Goal: Task Accomplishment & Management: Complete application form

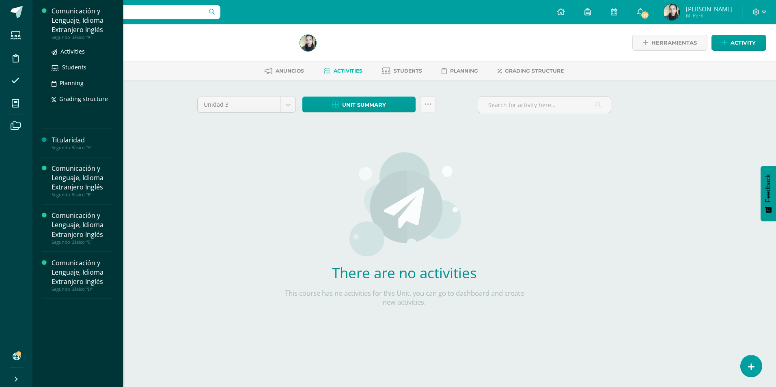
click at [95, 25] on div "Comunicación y Lenguaje, Idioma Extranjero Inglés" at bounding box center [83, 20] width 62 height 28
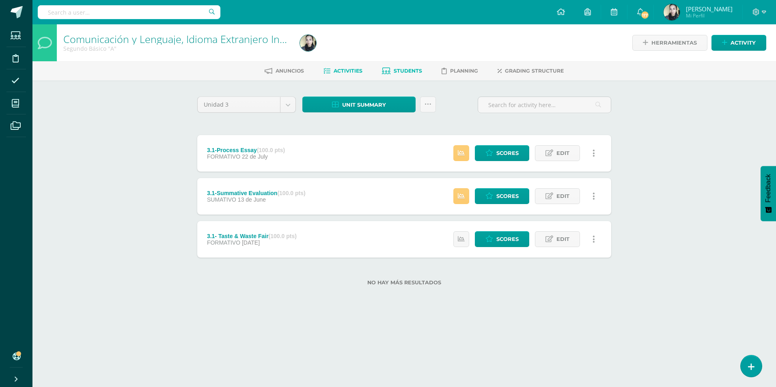
click at [403, 70] on span "Students" at bounding box center [408, 71] width 28 height 6
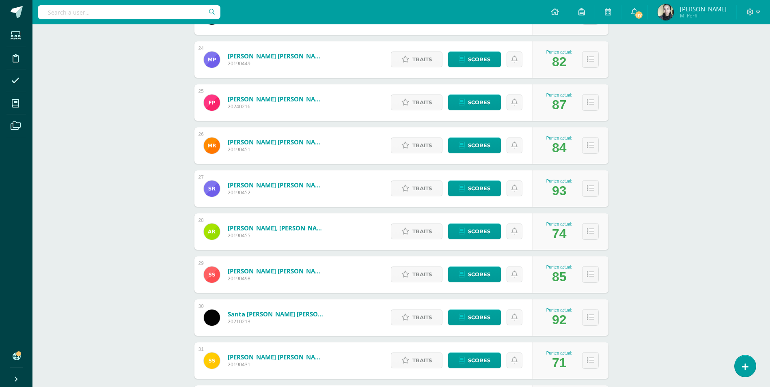
scroll to position [1328, 0]
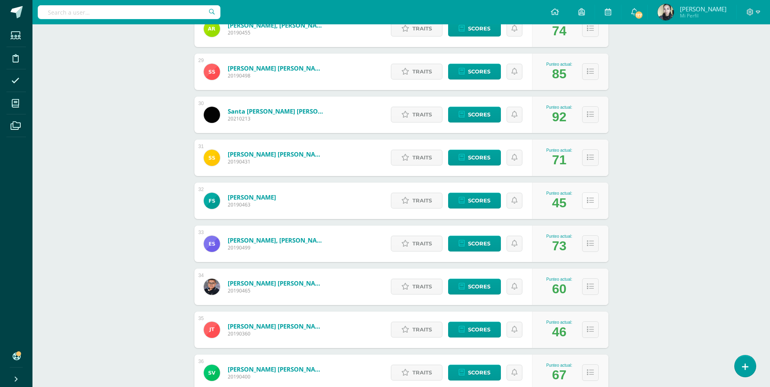
click at [593, 207] on button at bounding box center [590, 200] width 17 height 17
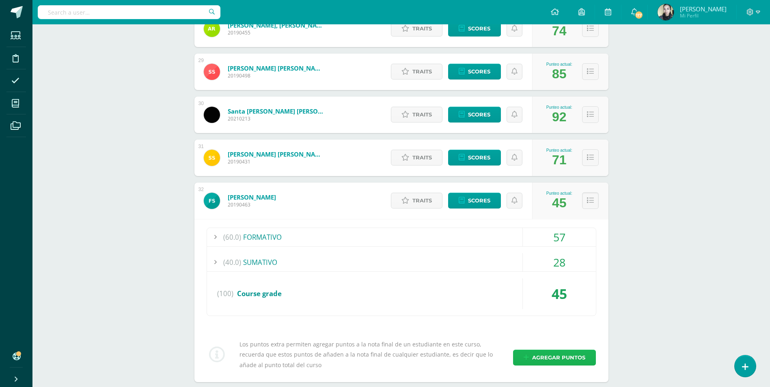
click at [559, 358] on span "Agregar puntos" at bounding box center [558, 357] width 53 height 15
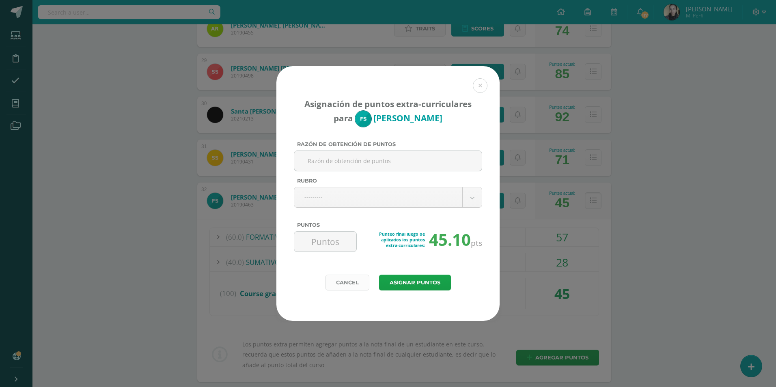
click at [354, 281] on link "Cancel" at bounding box center [348, 283] width 44 height 16
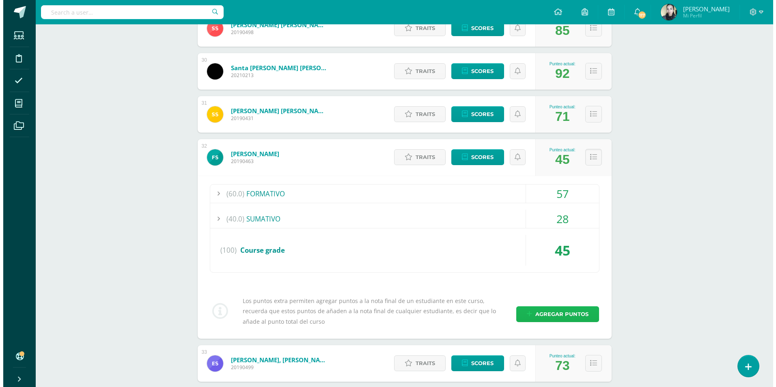
scroll to position [1369, 0]
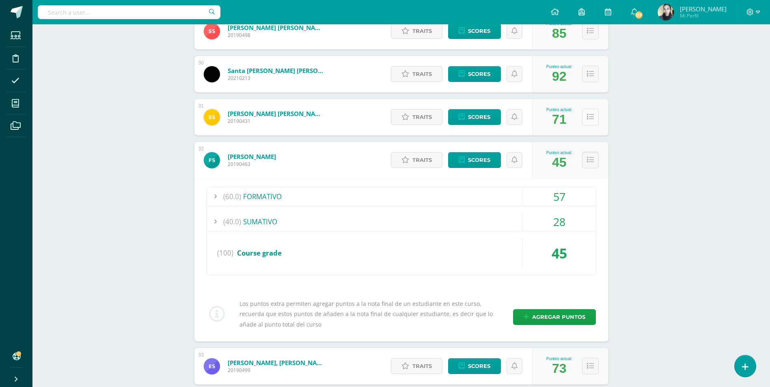
click at [588, 114] on icon at bounding box center [590, 117] width 7 height 7
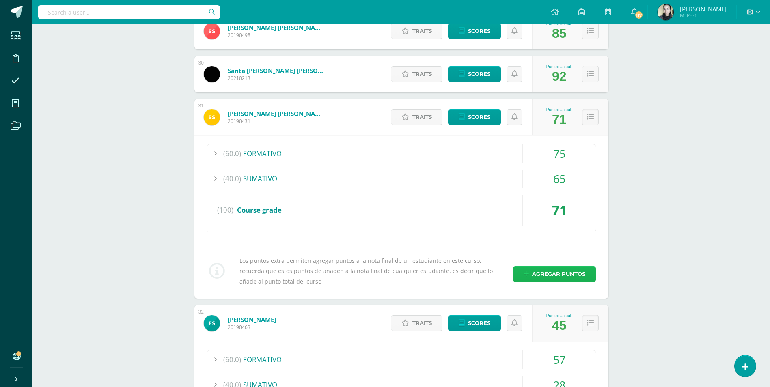
click at [550, 272] on span "Agregar puntos" at bounding box center [558, 274] width 53 height 15
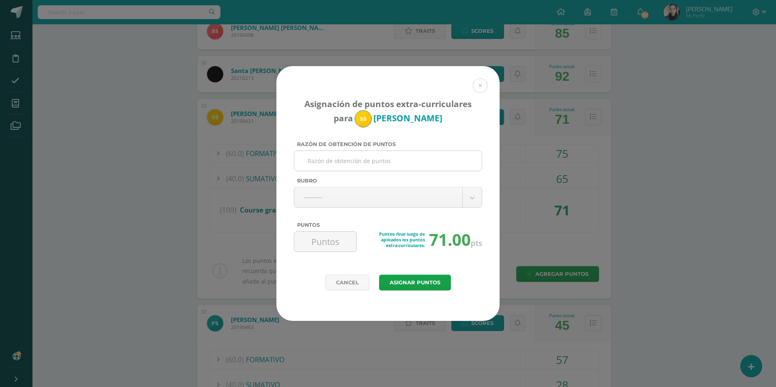
click at [365, 164] on input "Razón de obtención de puntos" at bounding box center [388, 161] width 181 height 20
type input "participación"
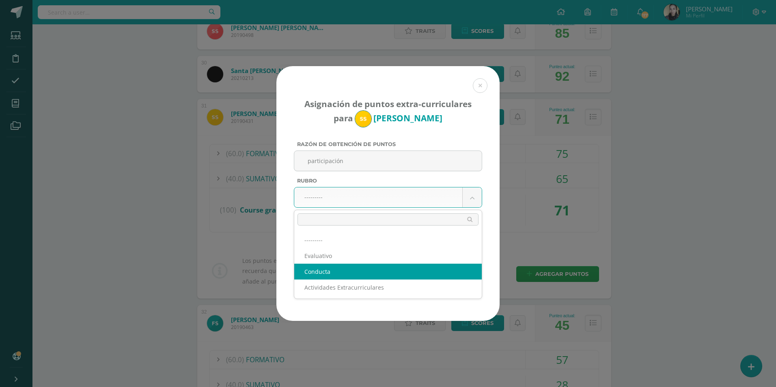
select select "2"
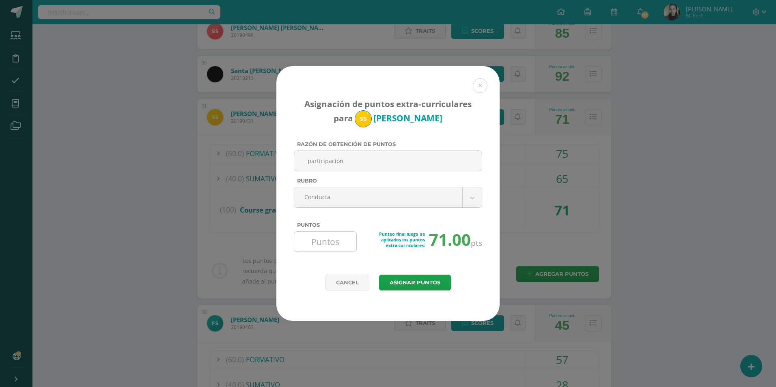
click at [337, 244] on input "Puntos" at bounding box center [326, 242] width 56 height 20
type input "50"
click at [418, 287] on button "Asignar puntos" at bounding box center [415, 283] width 72 height 16
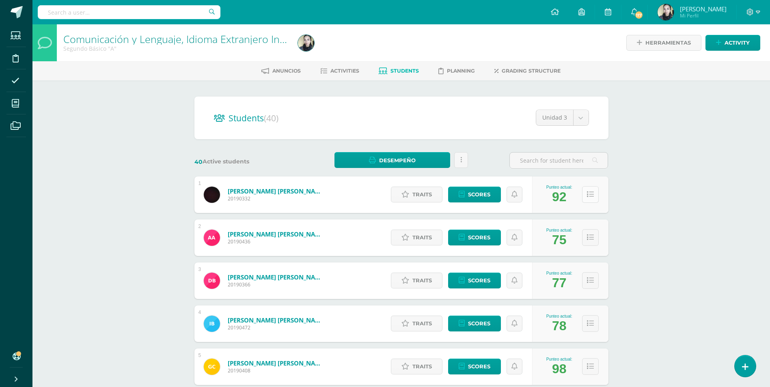
click at [588, 190] on button at bounding box center [590, 194] width 17 height 17
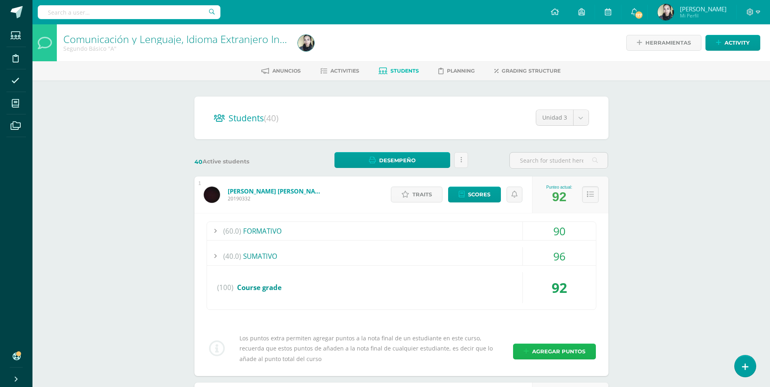
click at [549, 346] on span "Agregar puntos" at bounding box center [558, 351] width 53 height 15
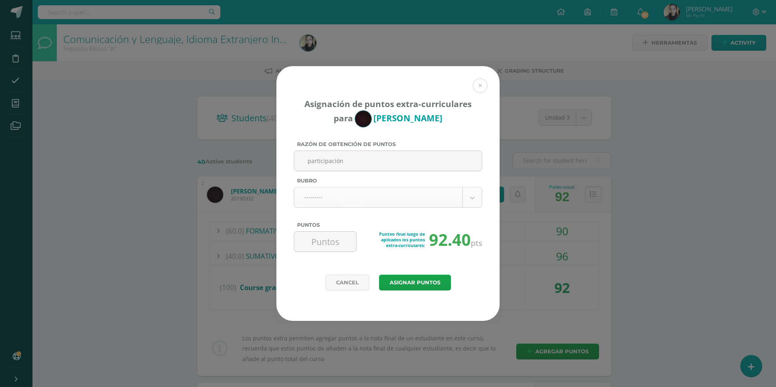
type input "participación"
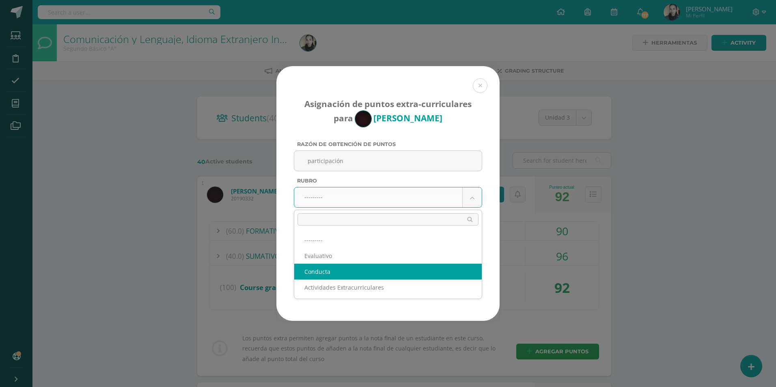
select select "2"
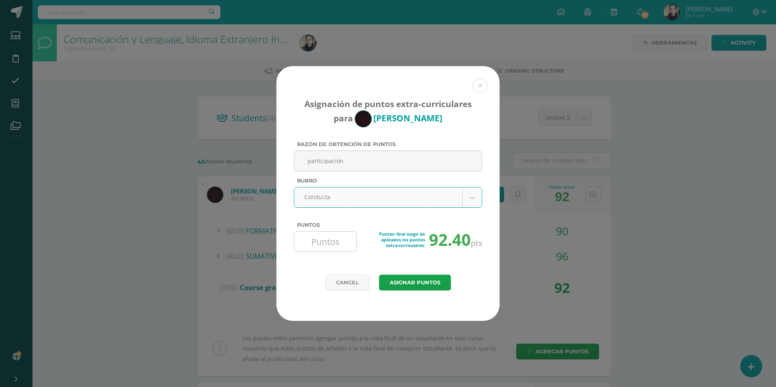
click at [328, 244] on input "Puntos" at bounding box center [326, 242] width 56 height 20
type input "10"
click at [407, 281] on button "Asignar puntos" at bounding box center [415, 283] width 72 height 16
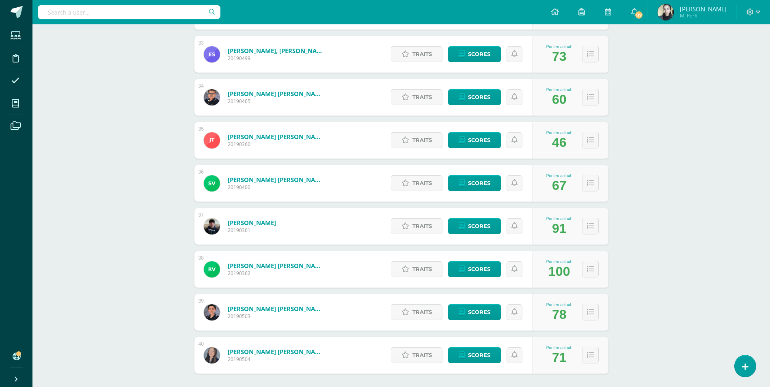
scroll to position [1555, 0]
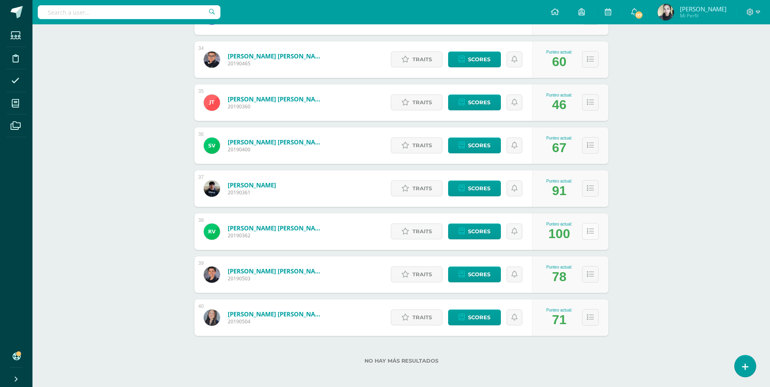
click at [592, 231] on icon at bounding box center [590, 231] width 7 height 7
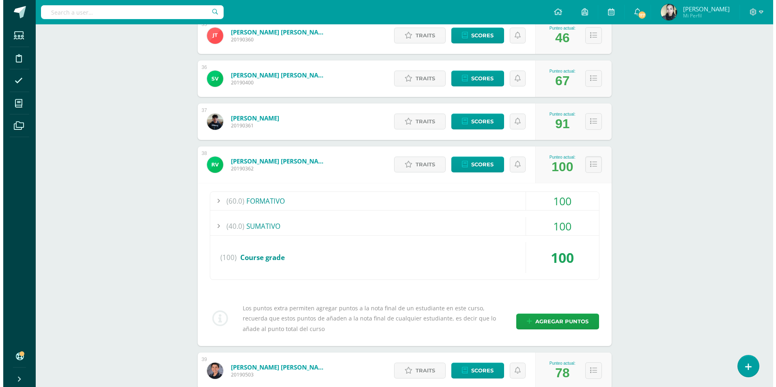
scroll to position [1637, 0]
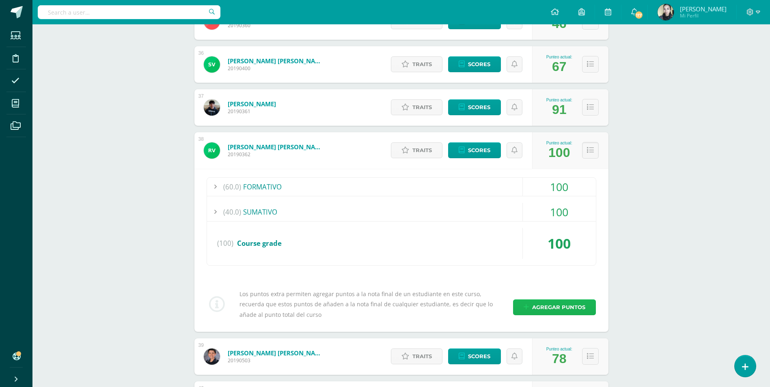
click at [564, 311] on span "Agregar puntos" at bounding box center [558, 307] width 53 height 15
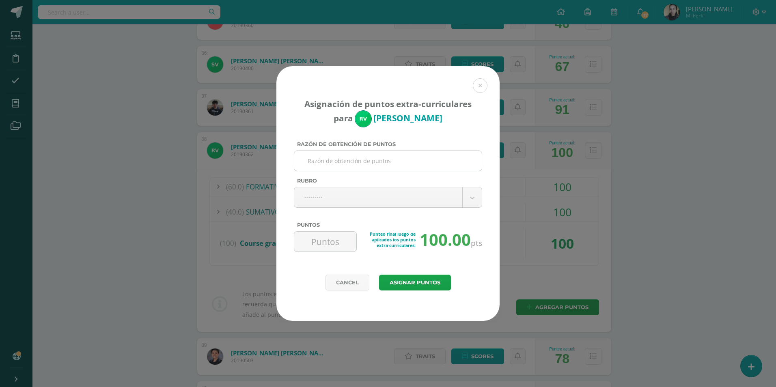
click at [331, 159] on input "Razón de obtención de puntos" at bounding box center [388, 161] width 181 height 20
click at [325, 166] on input "Razón de obtención de puntos" at bounding box center [388, 161] width 181 height 20
click at [330, 165] on input "Razón de obtención de puntos" at bounding box center [388, 161] width 181 height 20
type input "participación"
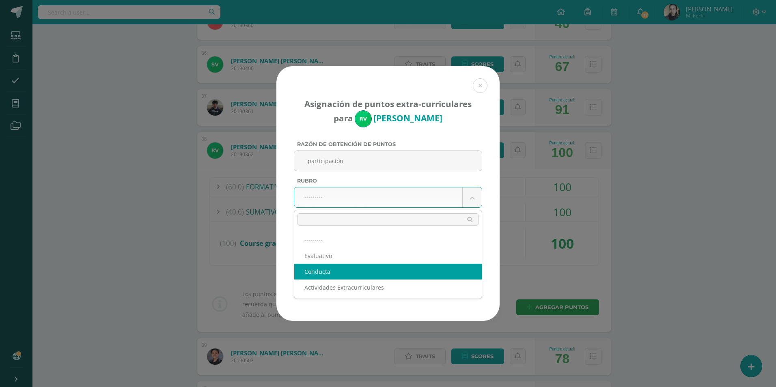
select select "2"
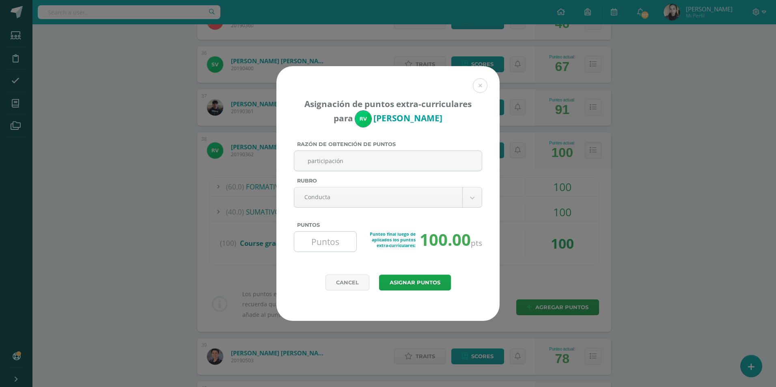
click at [330, 247] on input "Puntos" at bounding box center [326, 242] width 56 height 20
type input "1"
type input "30"
click at [413, 280] on button "Asignar puntos" at bounding box center [415, 283] width 72 height 16
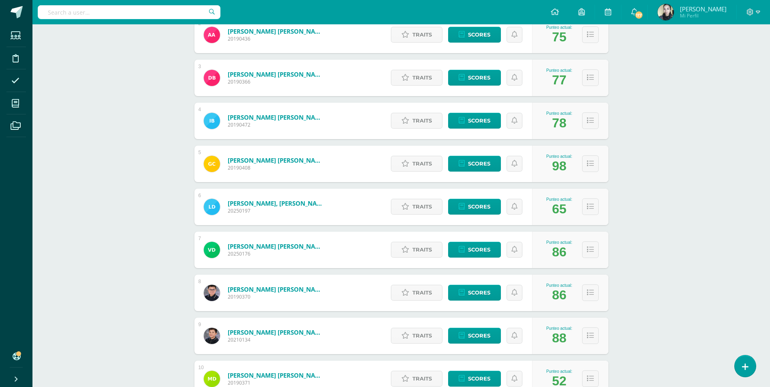
scroll to position [264, 0]
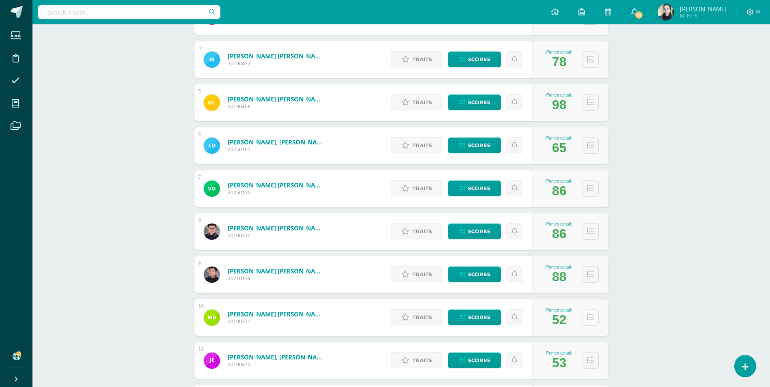
click at [593, 319] on icon at bounding box center [590, 317] width 7 height 7
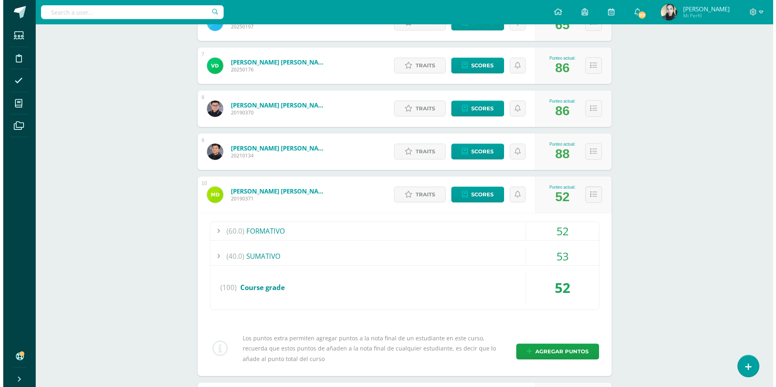
scroll to position [427, 0]
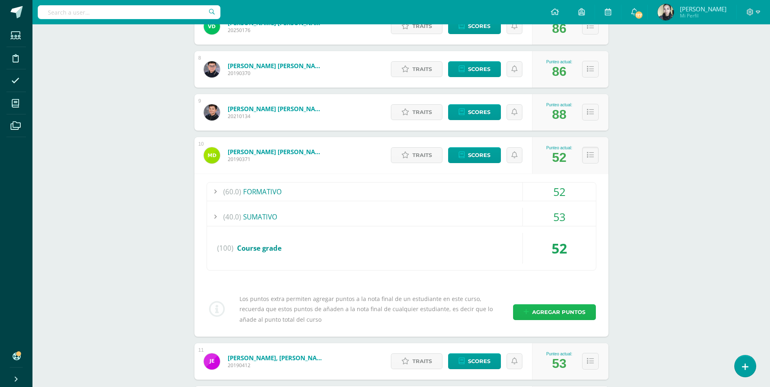
click at [542, 314] on span "Agregar puntos" at bounding box center [558, 312] width 53 height 15
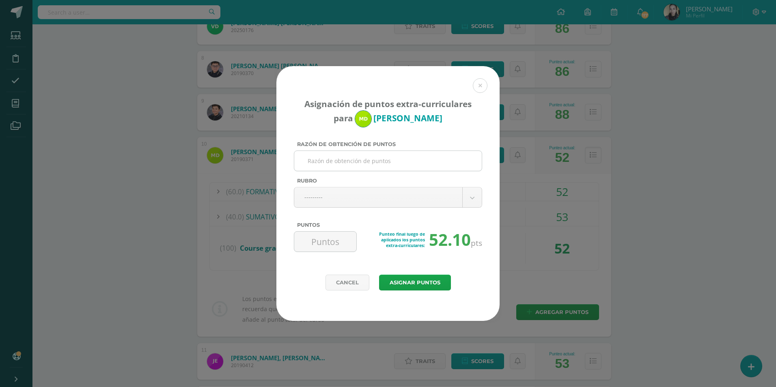
click at [346, 163] on input "Razón de obtención de puntos" at bounding box center [388, 161] width 181 height 20
type input "participación"
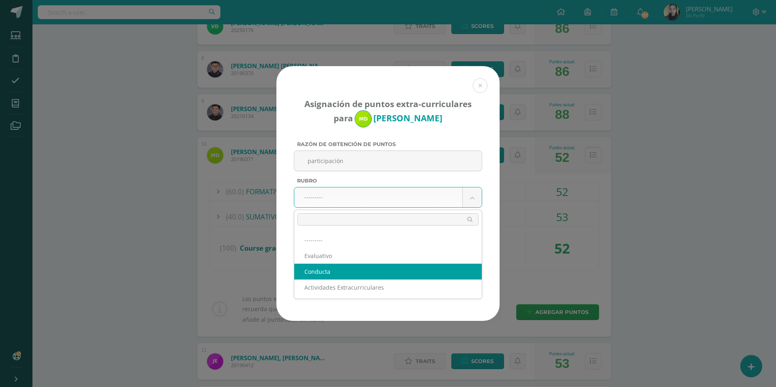
select select "2"
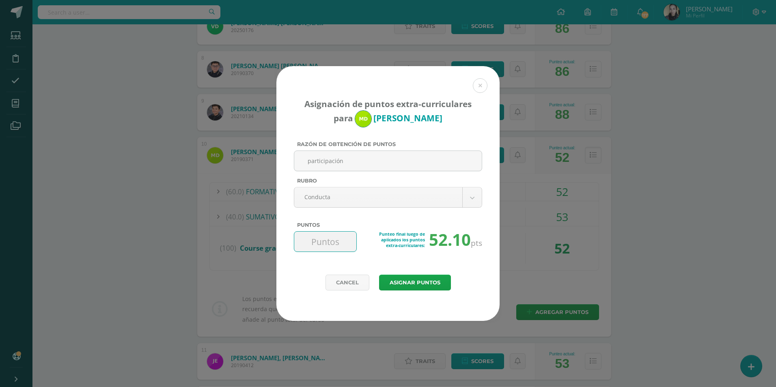
click at [336, 246] on input "Puntos" at bounding box center [326, 242] width 56 height 20
type input "80"
click at [417, 281] on button "Asignar puntos" at bounding box center [415, 283] width 72 height 16
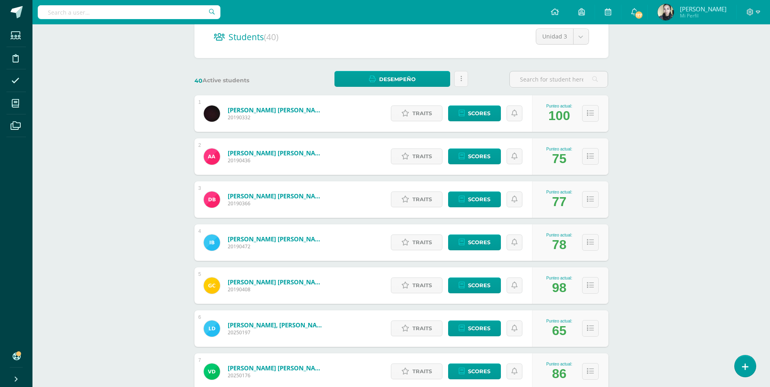
scroll to position [162, 0]
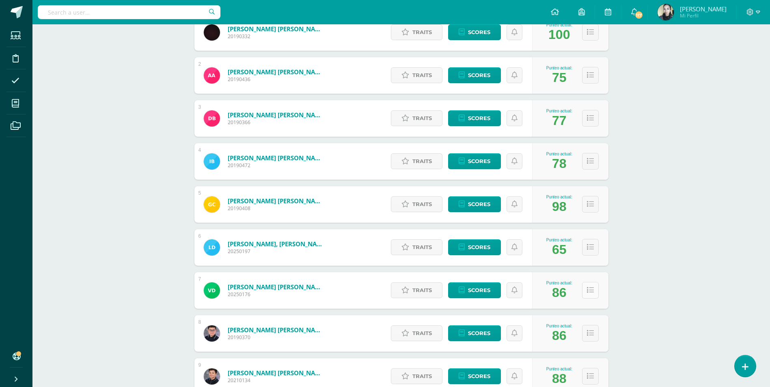
click at [598, 293] on button at bounding box center [590, 290] width 17 height 17
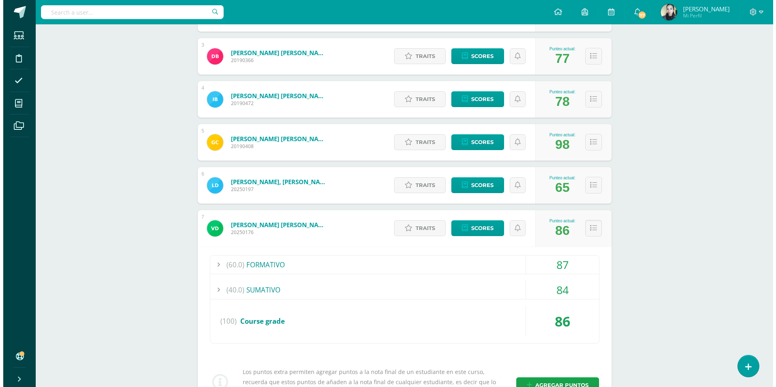
scroll to position [325, 0]
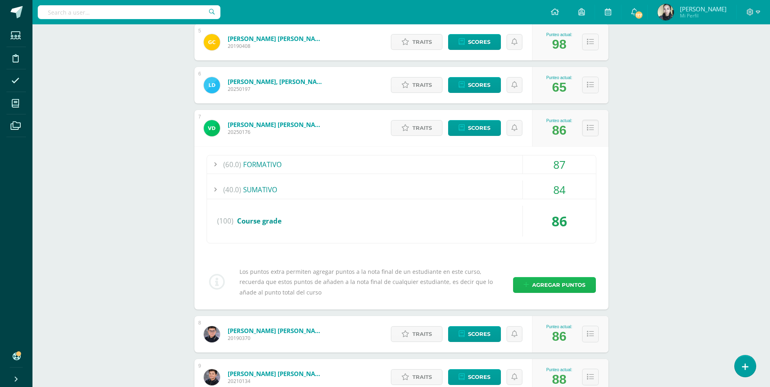
click at [564, 288] on span "Agregar puntos" at bounding box center [558, 285] width 53 height 15
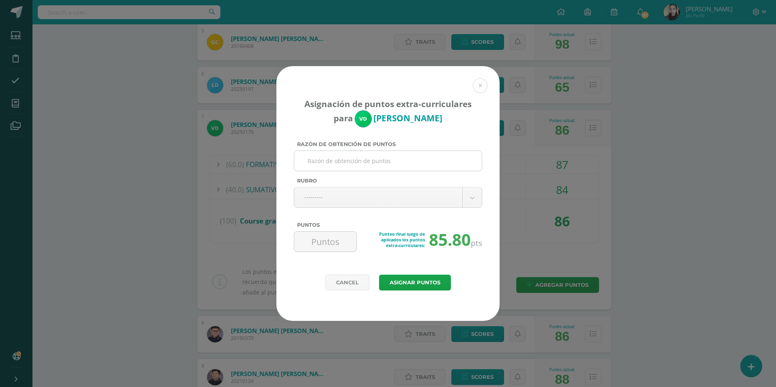
click at [384, 155] on input "Razón de obtención de puntos" at bounding box center [388, 161] width 181 height 20
click at [379, 159] on input "Razón de obtención de puntos" at bounding box center [388, 161] width 181 height 20
type input "participación"
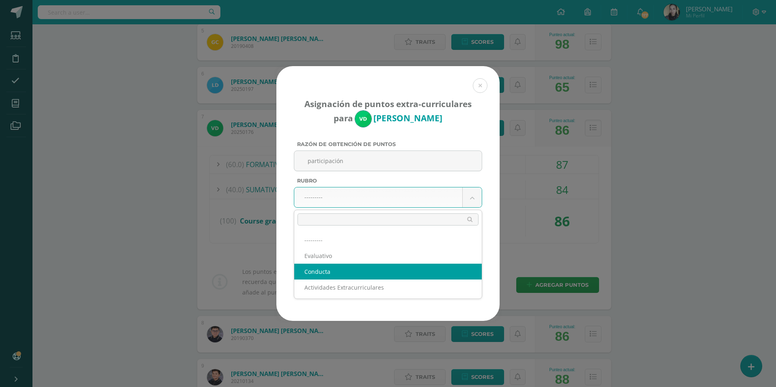
select select "2"
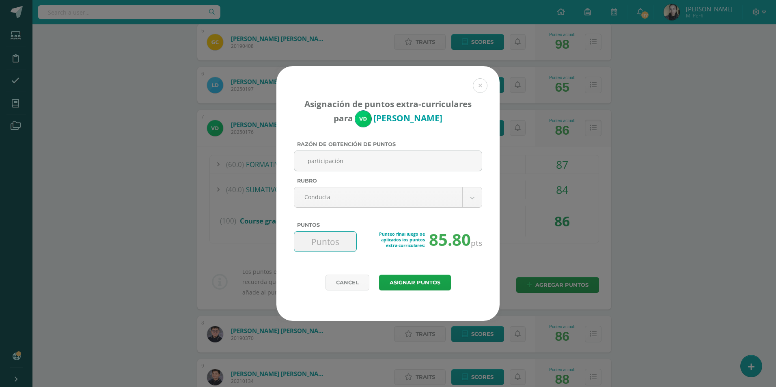
click at [317, 241] on input "Puntos" at bounding box center [326, 242] width 56 height 20
type input "30"
click at [416, 277] on button "Asignar puntos" at bounding box center [415, 283] width 72 height 16
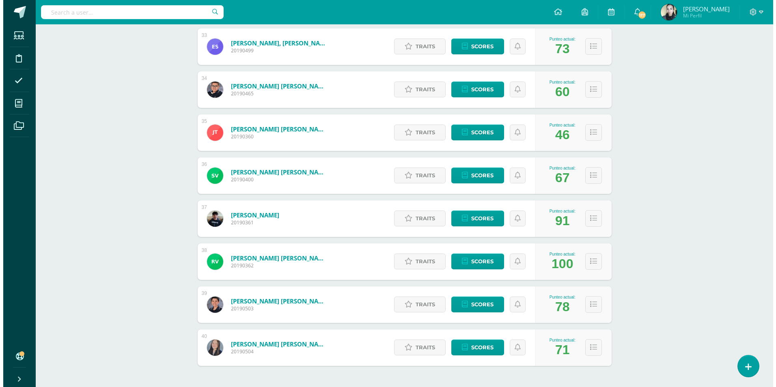
scroll to position [1555, 0]
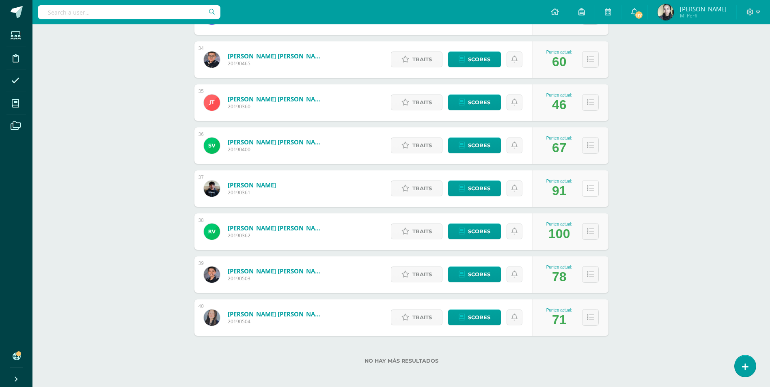
click at [592, 193] on button at bounding box center [590, 188] width 17 height 17
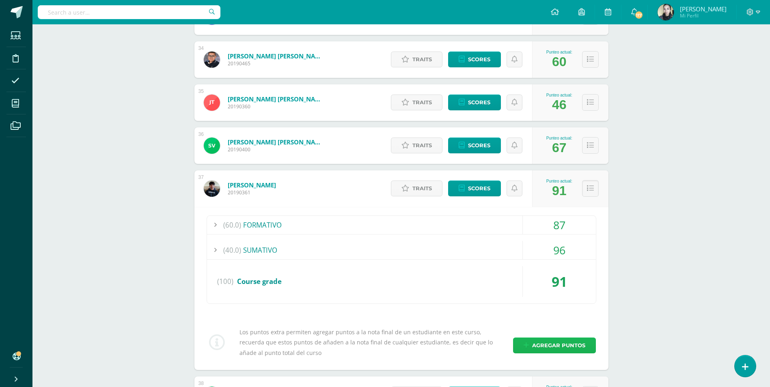
click at [555, 344] on span "Agregar puntos" at bounding box center [558, 345] width 53 height 15
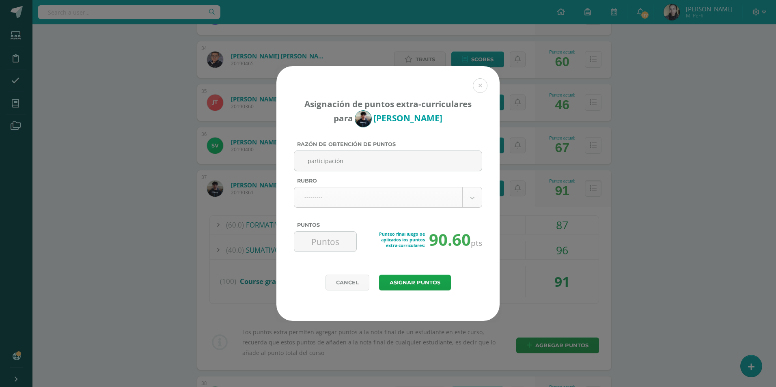
type input "participación"
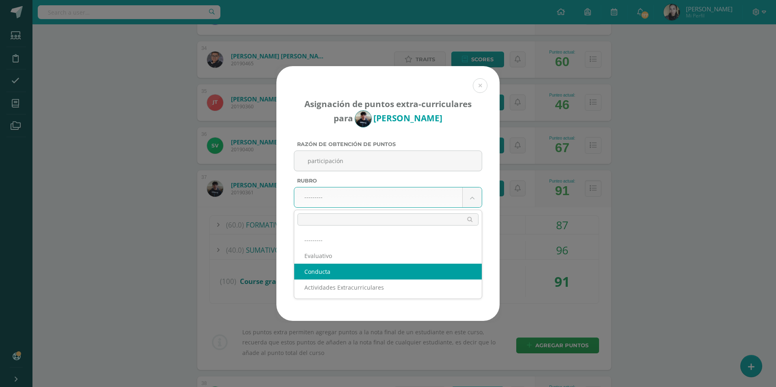
select select "2"
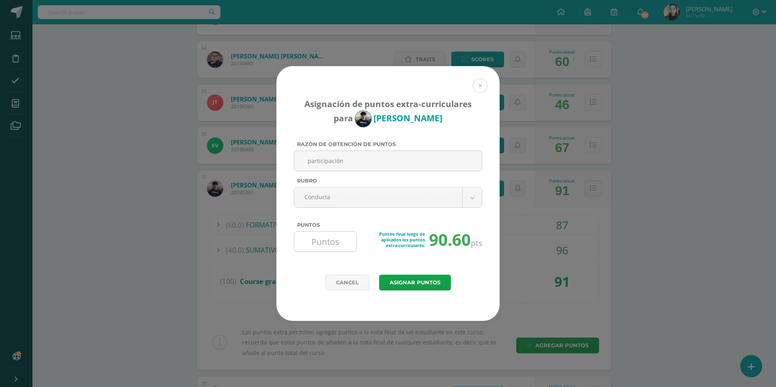
click at [317, 243] on input "Puntos" at bounding box center [326, 242] width 56 height 20
type input "10"
click at [408, 285] on button "Asignar puntos" at bounding box center [415, 283] width 72 height 16
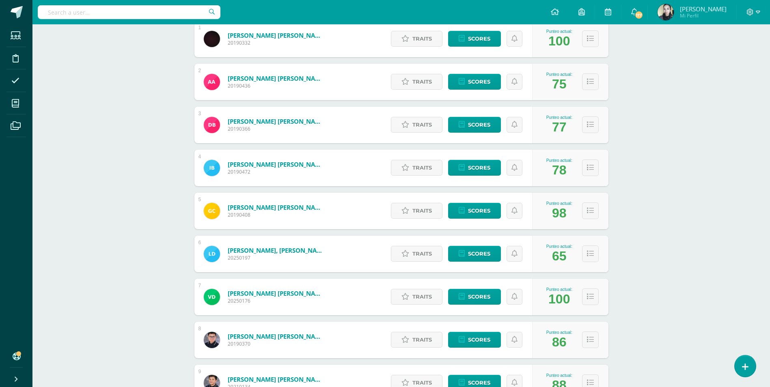
scroll to position [203, 0]
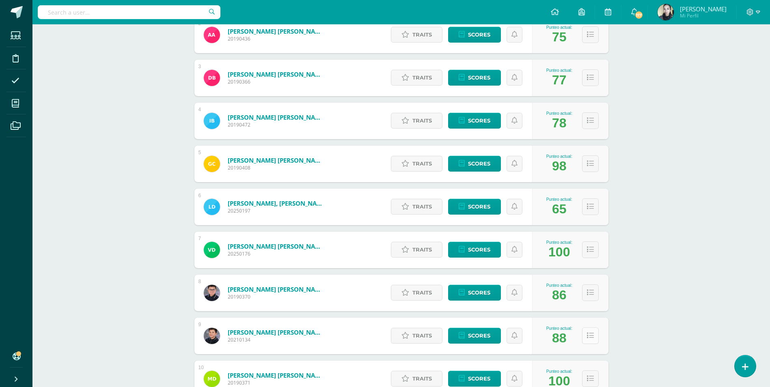
click at [585, 335] on button at bounding box center [590, 336] width 17 height 17
click at [589, 338] on icon at bounding box center [590, 336] width 7 height 7
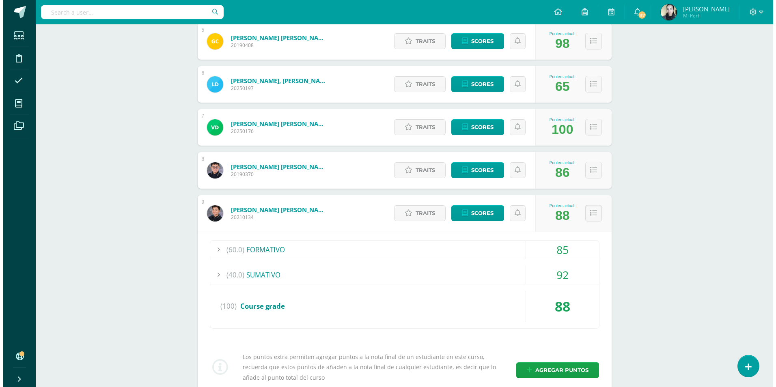
scroll to position [365, 0]
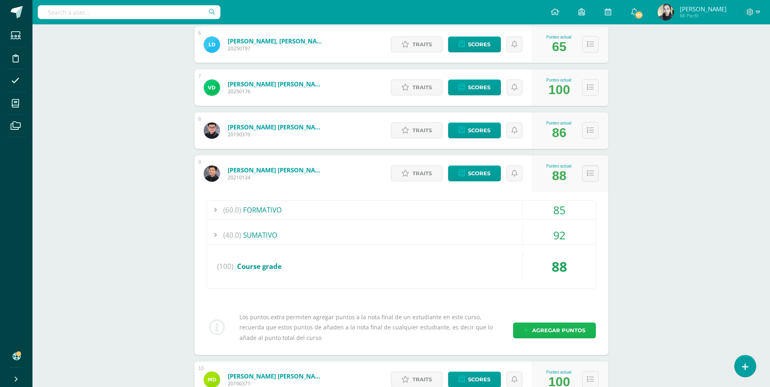
click at [581, 333] on span "Agregar puntos" at bounding box center [558, 330] width 53 height 15
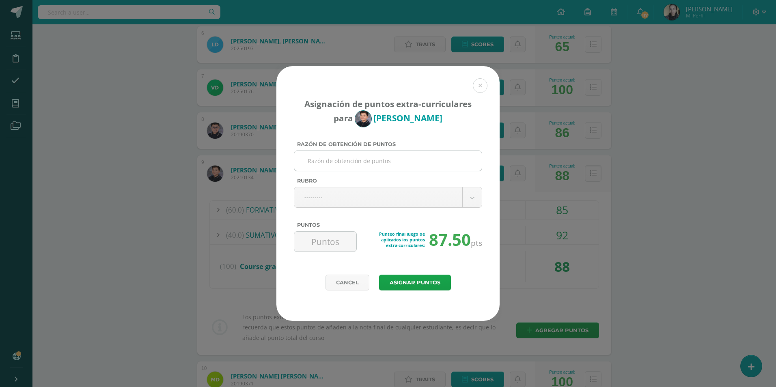
click at [342, 158] on input "Razón de obtención de puntos" at bounding box center [388, 161] width 181 height 20
type input "participación"
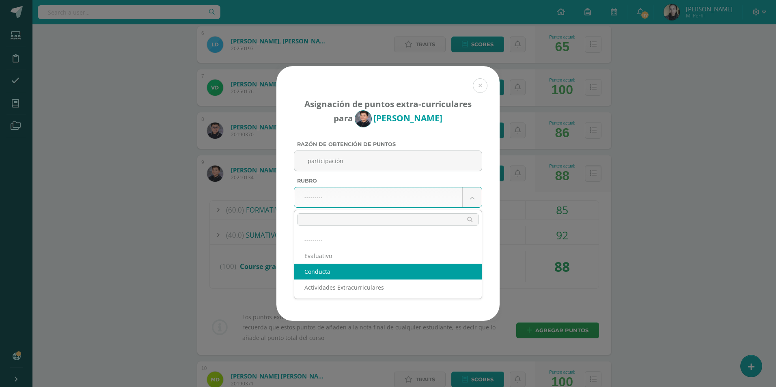
select select "2"
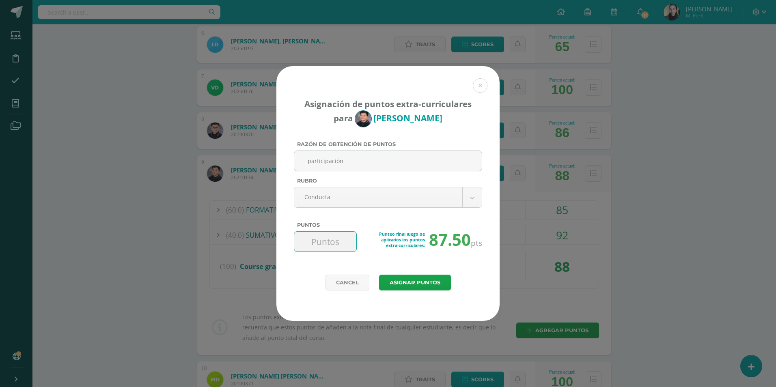
click at [324, 245] on input "Puntos" at bounding box center [326, 242] width 56 height 20
type input "30"
click at [406, 287] on button "Asignar puntos" at bounding box center [415, 283] width 72 height 16
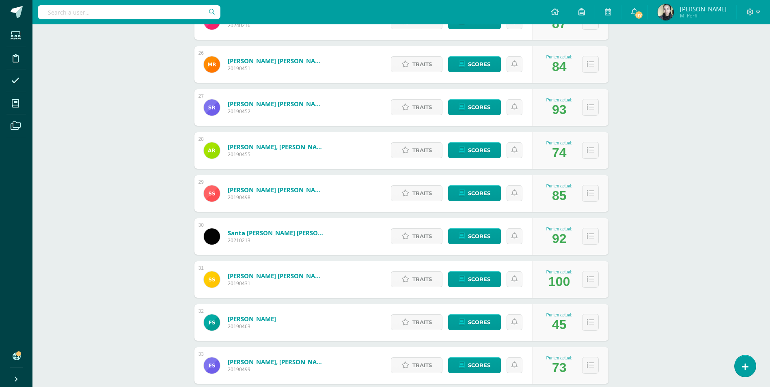
scroll to position [1409, 0]
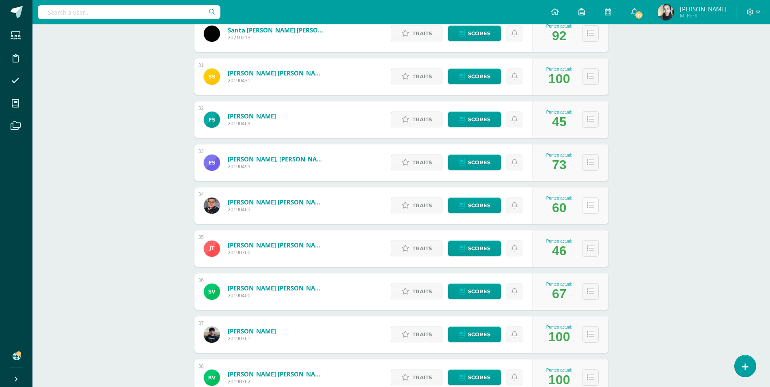
click at [588, 206] on icon at bounding box center [590, 205] width 7 height 7
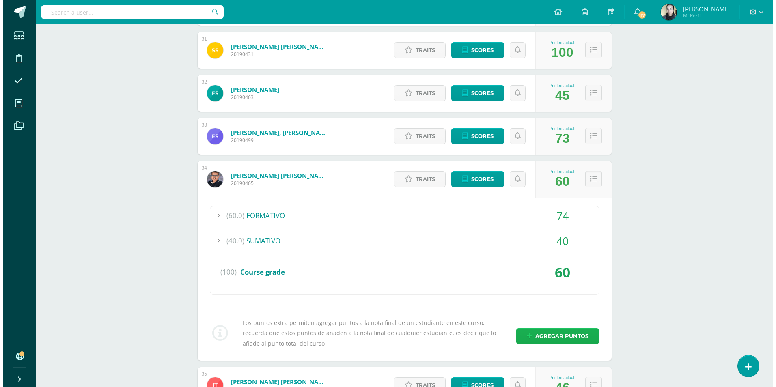
scroll to position [1450, 0]
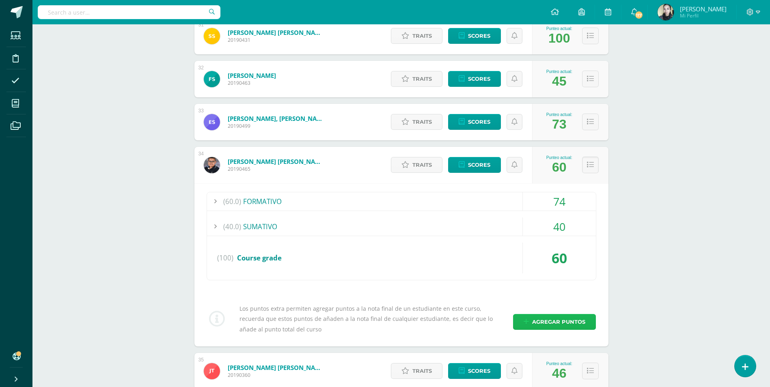
click at [561, 319] on span "Agregar puntos" at bounding box center [558, 322] width 53 height 15
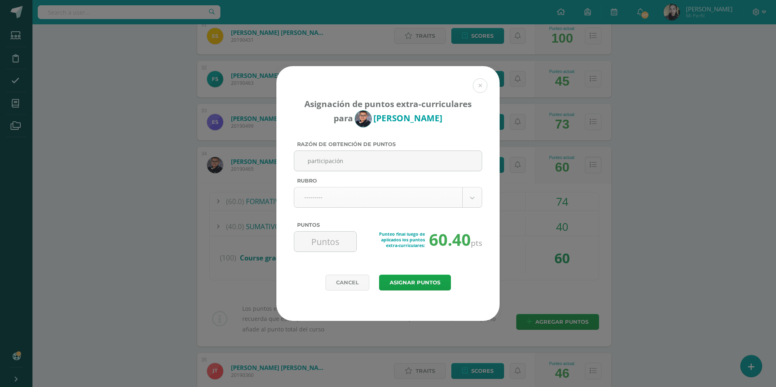
type input "participación"
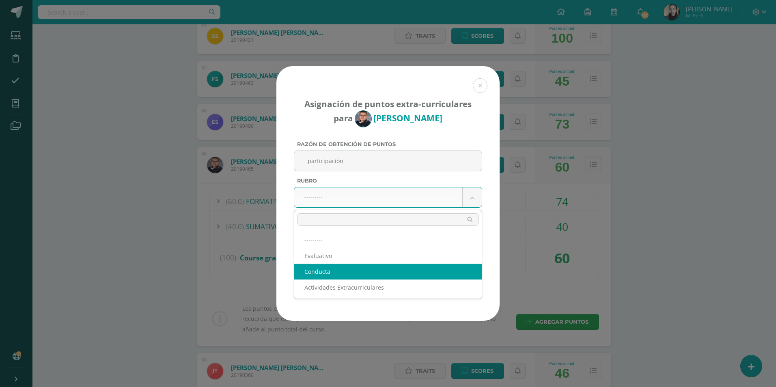
select select "2"
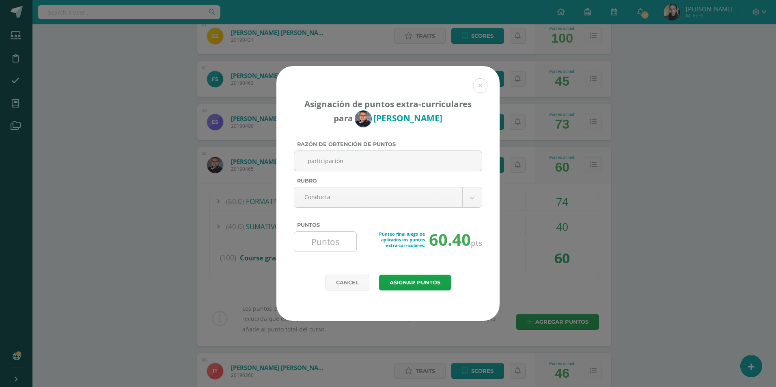
click at [315, 241] on input "Puntos" at bounding box center [326, 242] width 56 height 20
type input "20"
click at [430, 283] on button "Asignar puntos" at bounding box center [415, 283] width 72 height 16
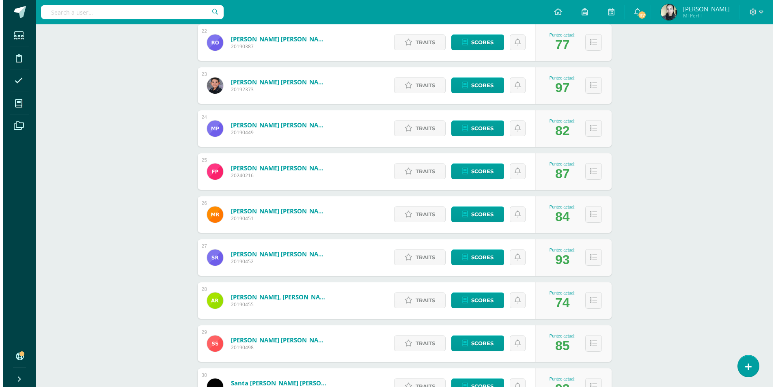
scroll to position [1125, 0]
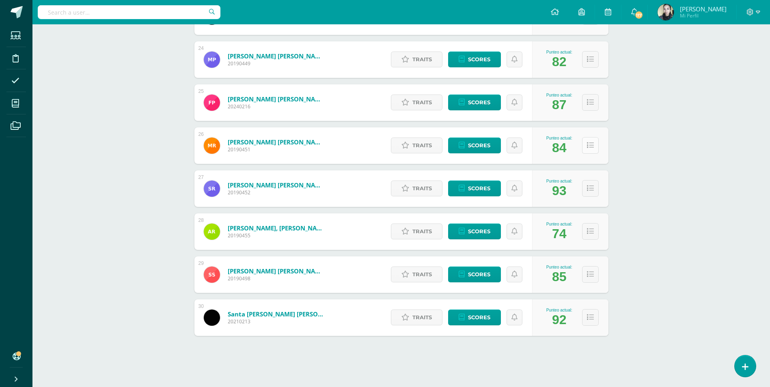
click at [587, 146] on icon at bounding box center [590, 145] width 7 height 7
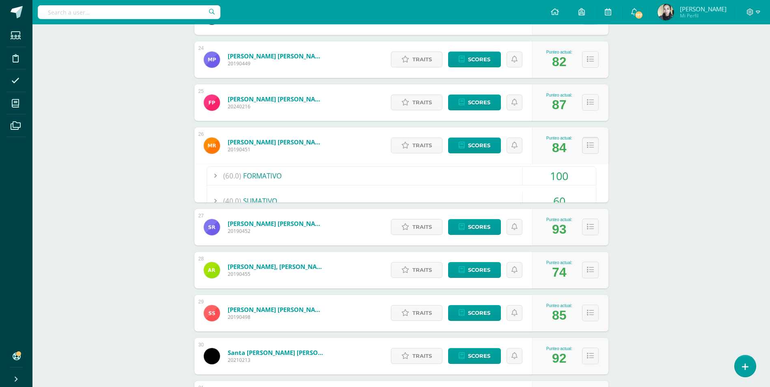
click at [590, 143] on icon at bounding box center [590, 145] width 7 height 7
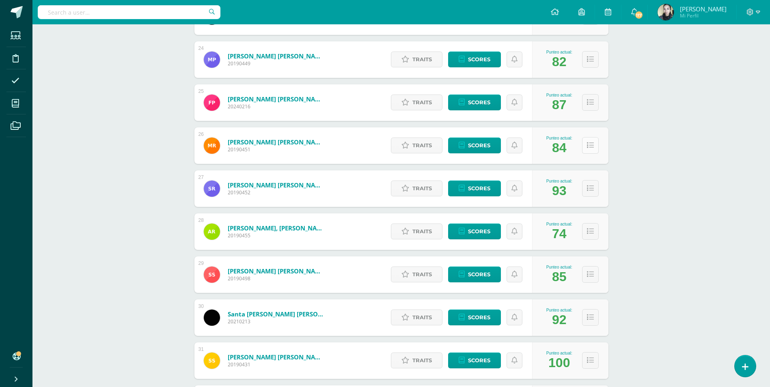
click at [590, 143] on icon at bounding box center [590, 145] width 7 height 7
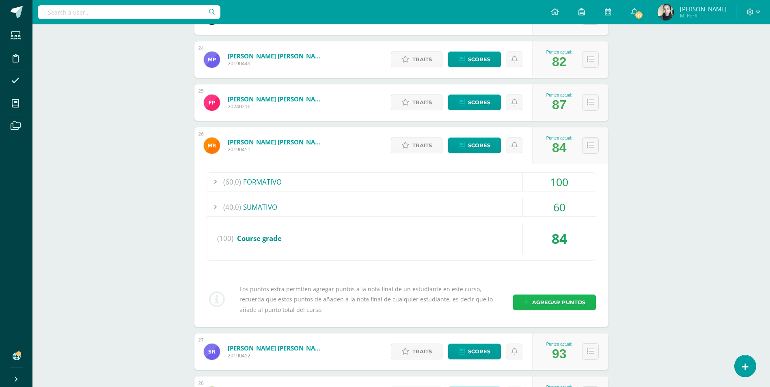
click at [568, 300] on span "Agregar puntos" at bounding box center [558, 302] width 53 height 15
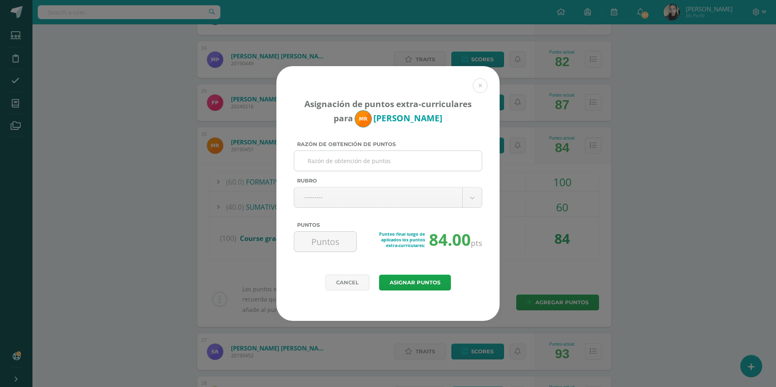
click at [337, 162] on input "Razón de obtención de puntos" at bounding box center [388, 161] width 181 height 20
type input "participación"
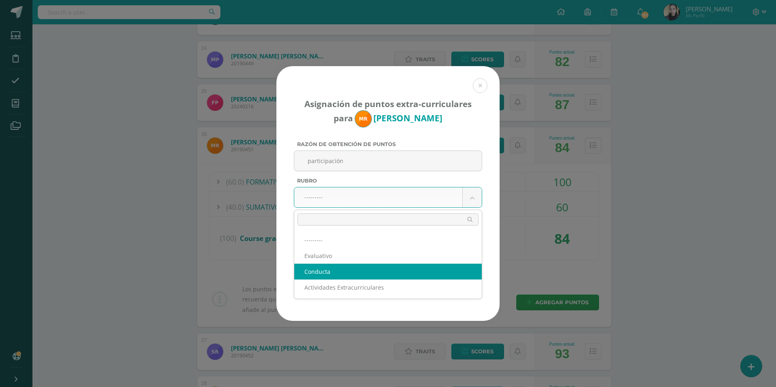
select select "2"
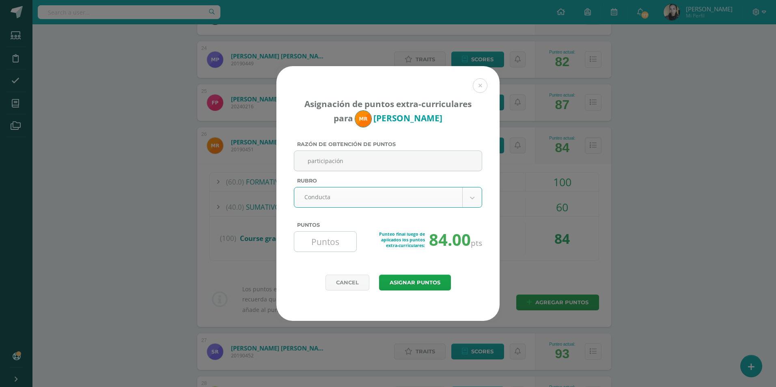
click at [328, 246] on input "Puntos" at bounding box center [326, 242] width 56 height 20
type input "20"
click at [438, 281] on button "Asignar puntos" at bounding box center [415, 283] width 72 height 16
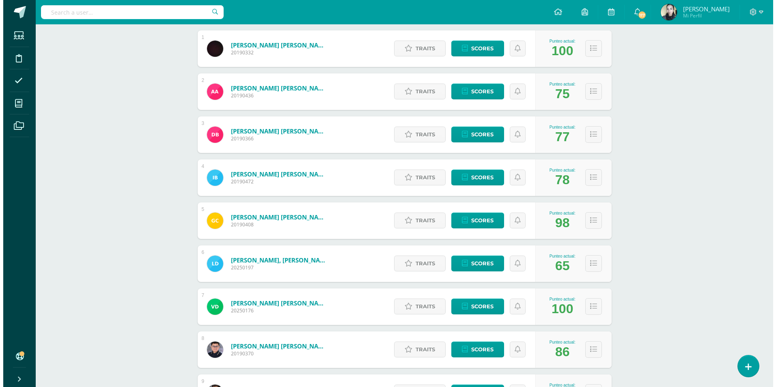
scroll to position [427, 0]
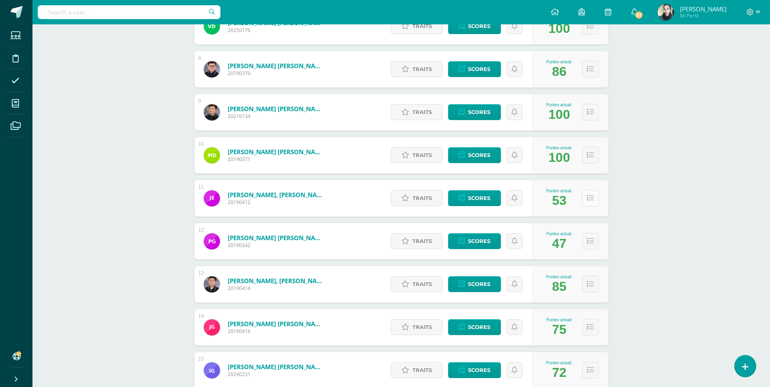
click at [594, 199] on button at bounding box center [590, 198] width 17 height 17
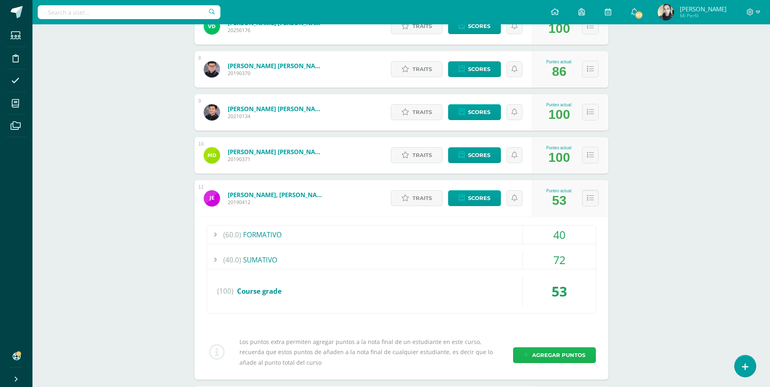
click at [548, 353] on span "Agregar puntos" at bounding box center [558, 355] width 53 height 15
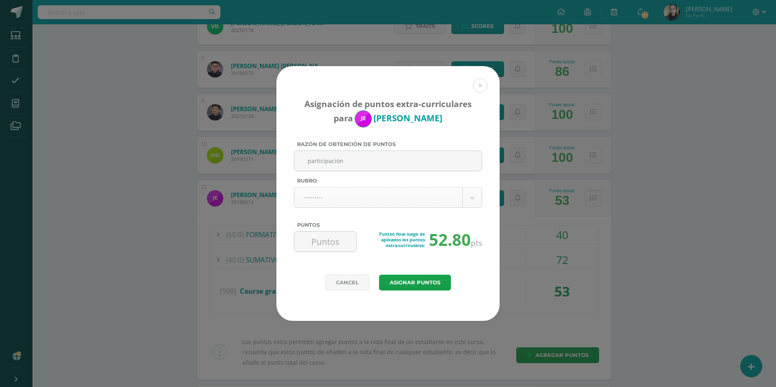
type input "participación"
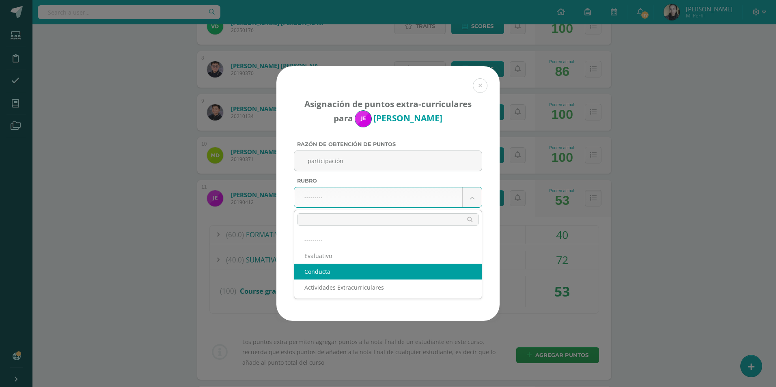
select select "2"
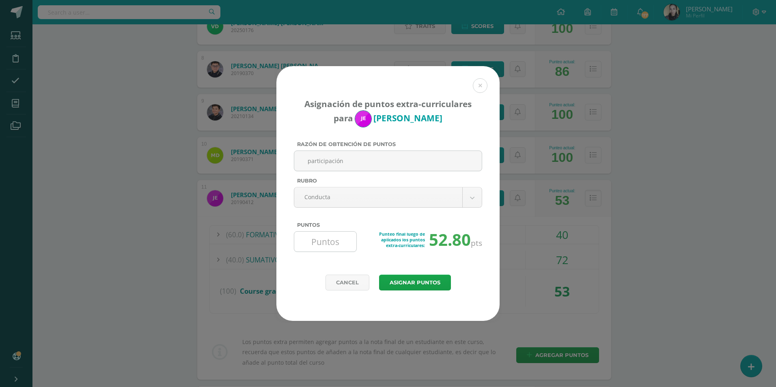
click at [319, 244] on input "Puntos" at bounding box center [326, 242] width 56 height 20
type input "70"
click at [391, 282] on button "Asignar puntos" at bounding box center [415, 283] width 72 height 16
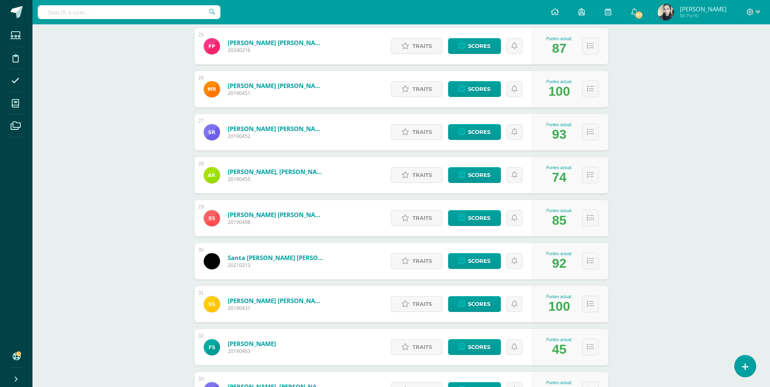
scroll to position [1182, 0]
click at [589, 223] on button at bounding box center [590, 217] width 17 height 17
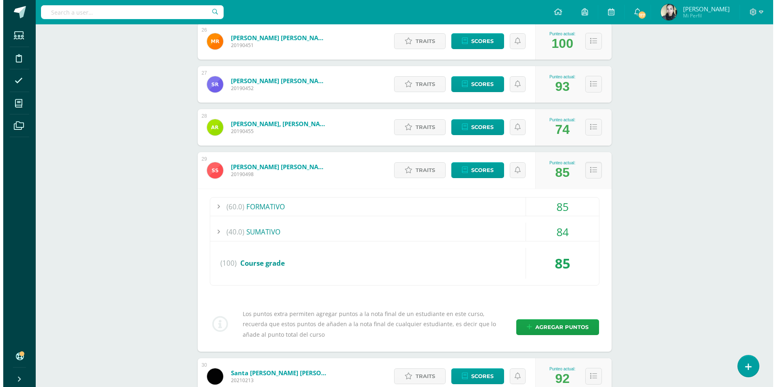
scroll to position [1263, 0]
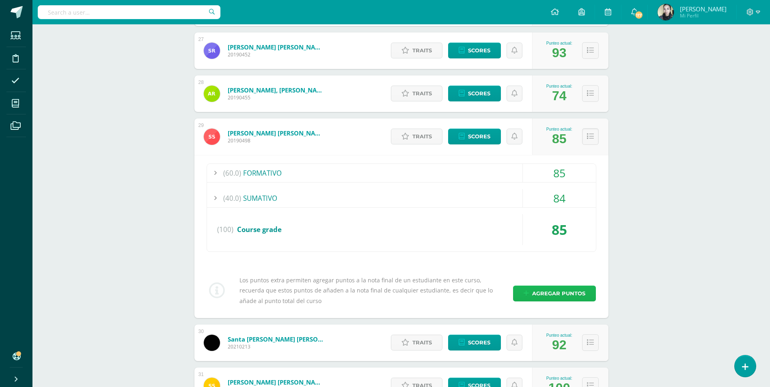
click at [579, 291] on span "Agregar puntos" at bounding box center [558, 293] width 53 height 15
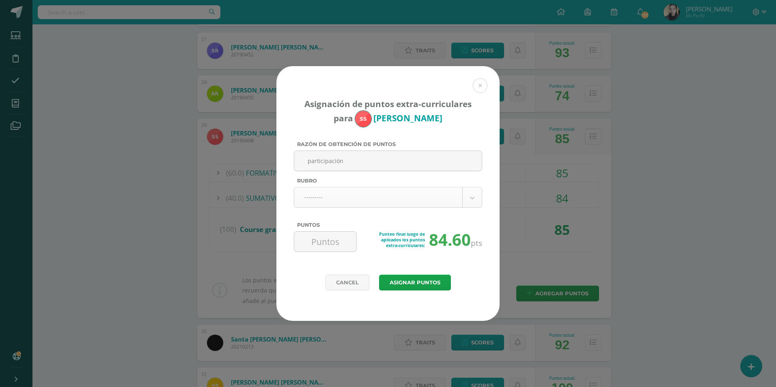
type input "participación"
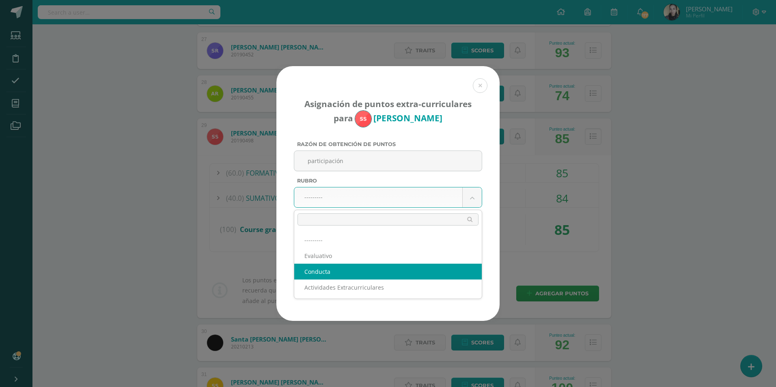
select select "2"
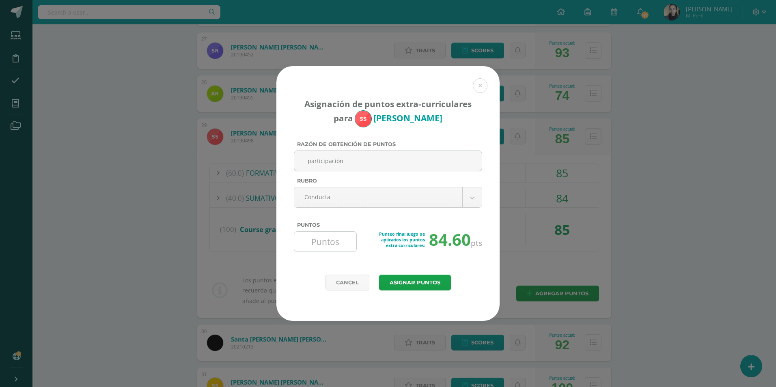
click at [323, 245] on input "Puntos" at bounding box center [326, 242] width 56 height 20
type input "20"
click at [415, 287] on button "Asignar puntos" at bounding box center [415, 283] width 72 height 16
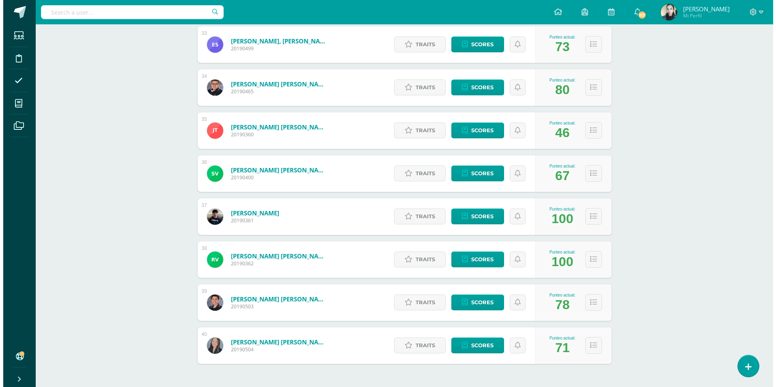
scroll to position [1515, 0]
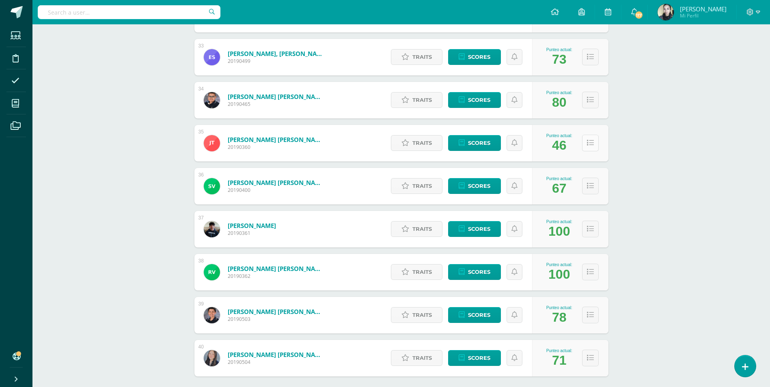
click at [588, 145] on icon at bounding box center [590, 143] width 7 height 7
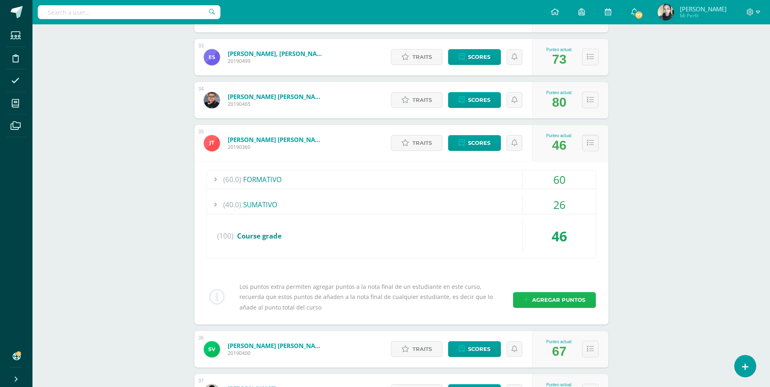
click at [553, 301] on span "Agregar puntos" at bounding box center [558, 300] width 53 height 15
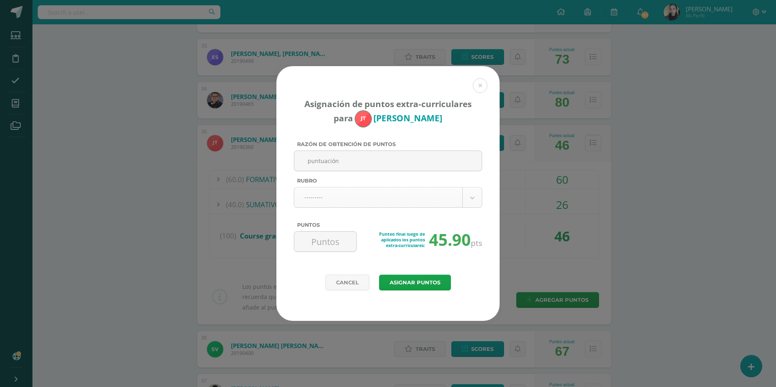
type input "puntuación"
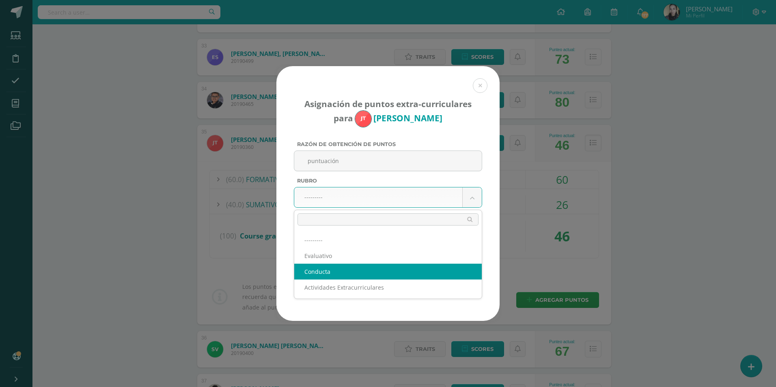
select select "2"
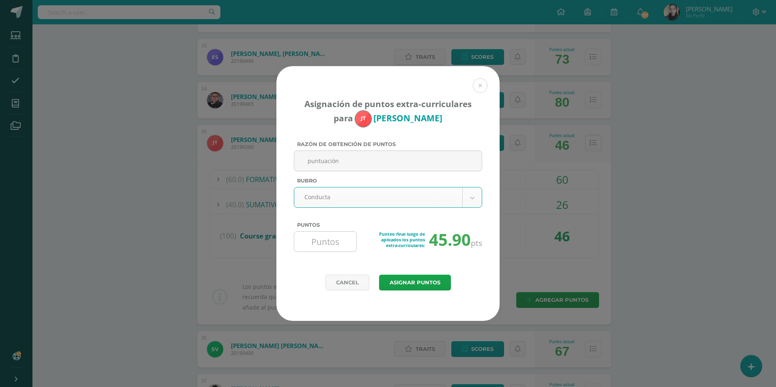
click at [330, 240] on input "Puntos" at bounding box center [326, 242] width 56 height 20
type input "30"
click at [418, 282] on button "Asignar puntos" at bounding box center [415, 283] width 72 height 16
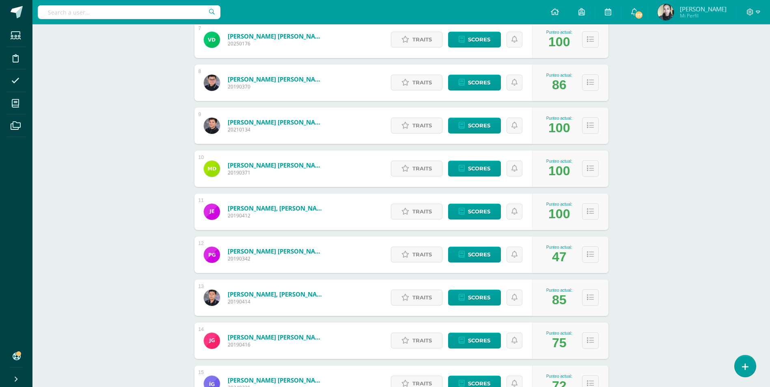
scroll to position [508, 0]
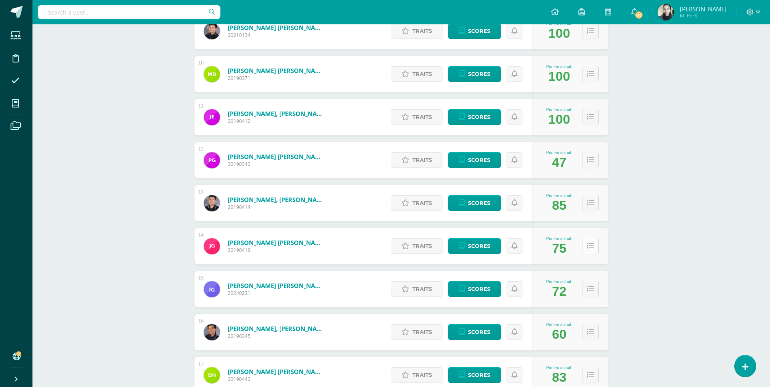
click at [592, 251] on button at bounding box center [590, 246] width 17 height 17
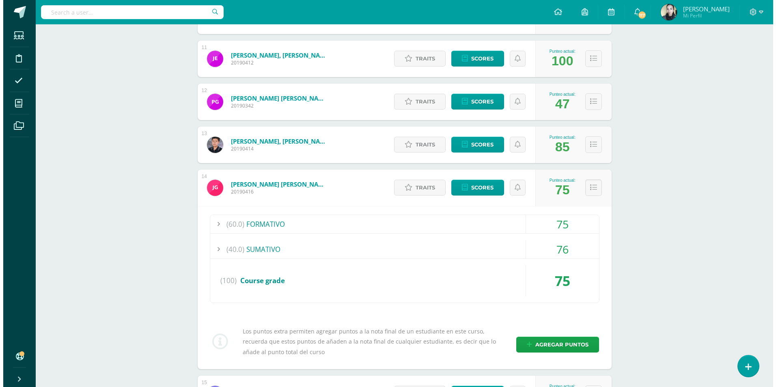
scroll to position [630, 0]
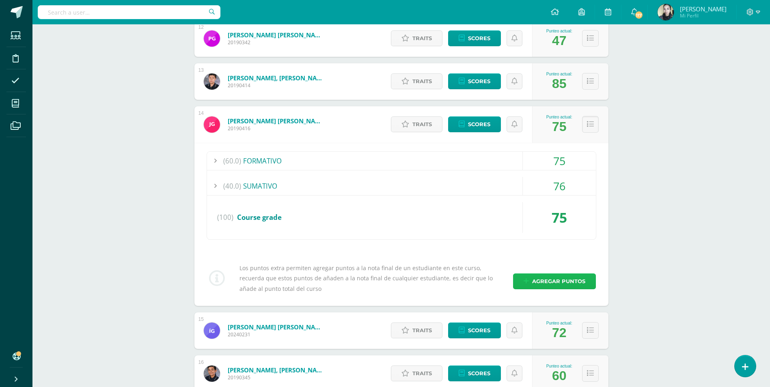
click at [557, 282] on span "Agregar puntos" at bounding box center [558, 281] width 53 height 15
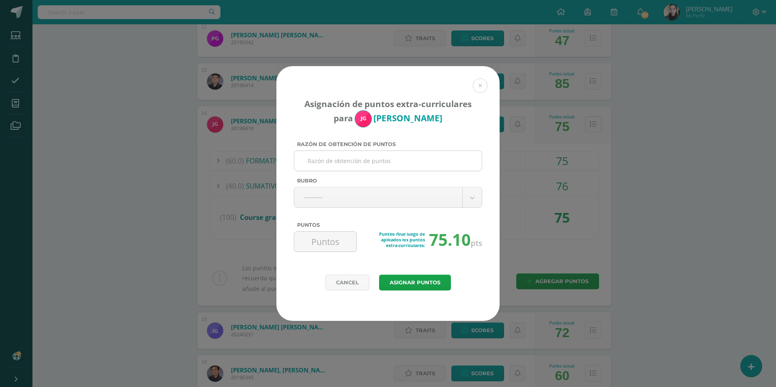
click at [379, 165] on input "Razón de obtención de puntos" at bounding box center [388, 161] width 181 height 20
type input "participación"
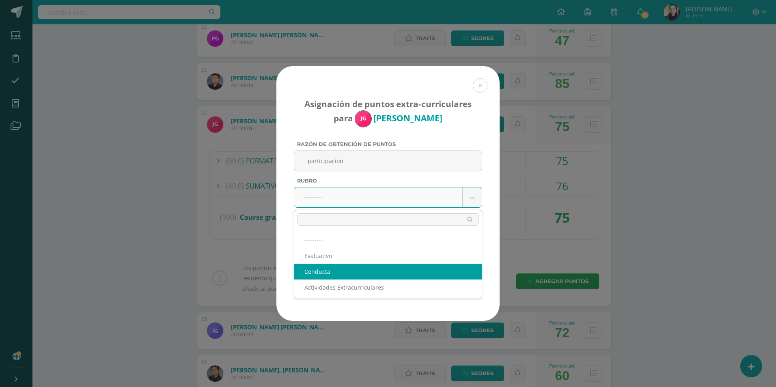
select select "2"
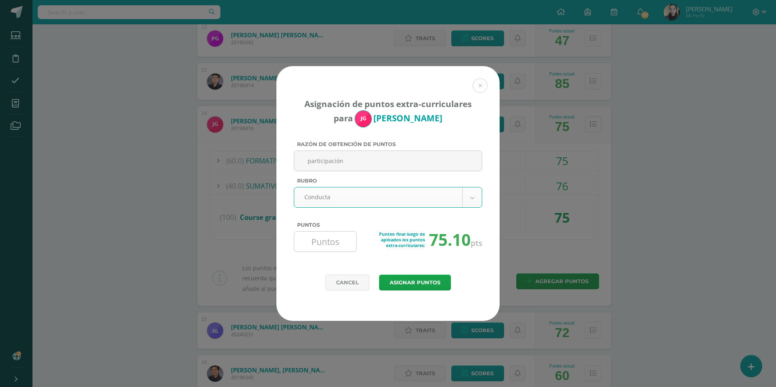
click at [330, 245] on input "Puntos" at bounding box center [326, 242] width 56 height 20
type input "40"
click at [400, 286] on button "Asignar puntos" at bounding box center [415, 283] width 72 height 16
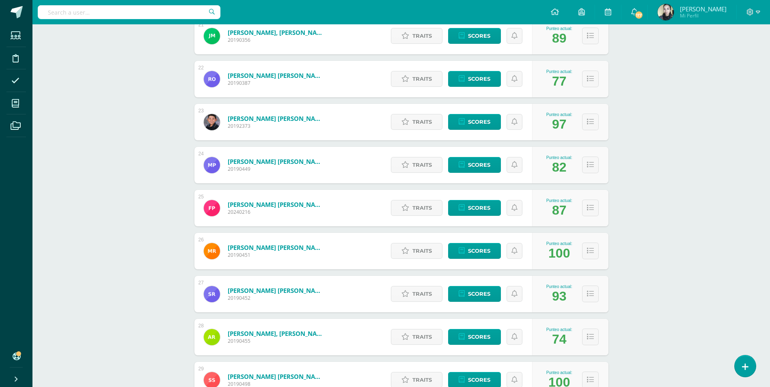
scroll to position [1125, 0]
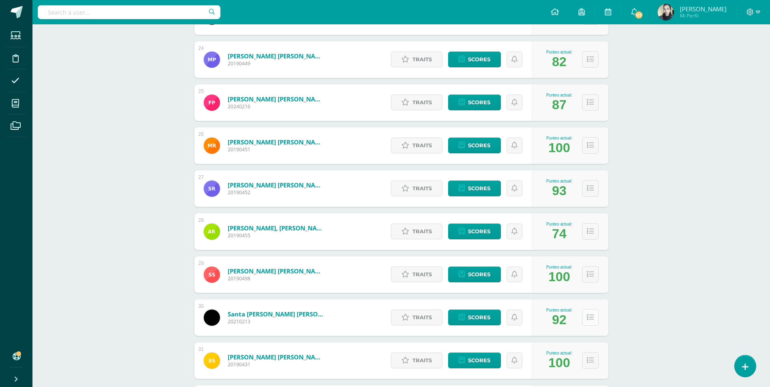
click at [587, 324] on button at bounding box center [590, 317] width 17 height 17
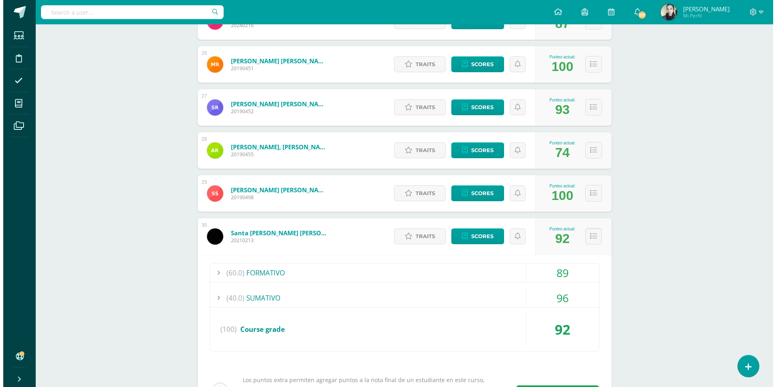
scroll to position [1287, 0]
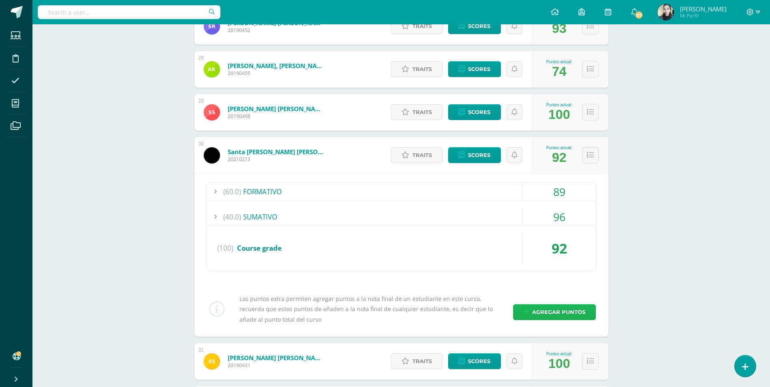
click at [570, 313] on span "Agregar puntos" at bounding box center [558, 312] width 53 height 15
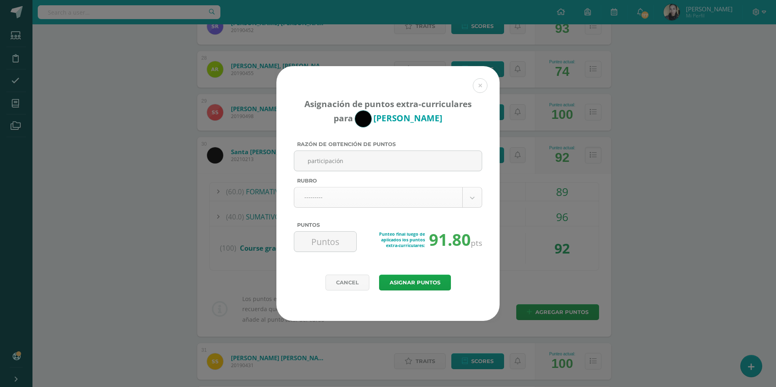
type input "participación"
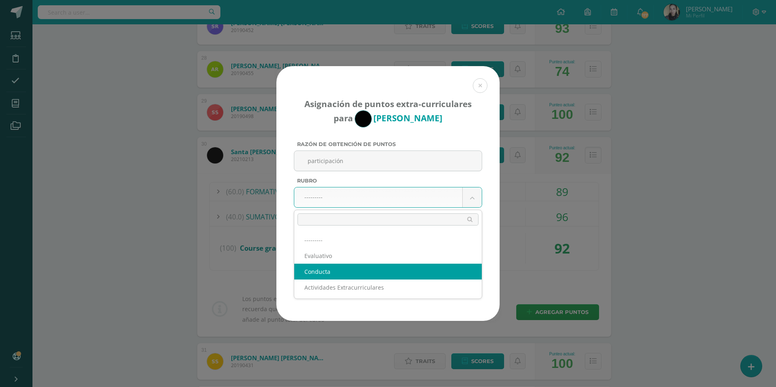
select select "2"
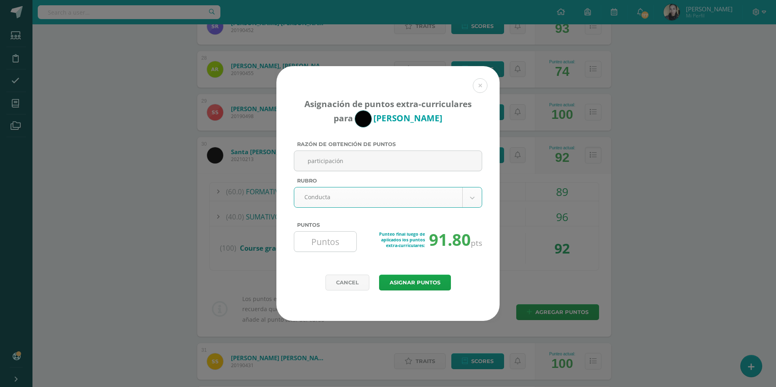
click at [326, 239] on input "Puntos" at bounding box center [326, 242] width 56 height 20
type input "20"
click at [440, 286] on button "Asignar puntos" at bounding box center [415, 283] width 72 height 16
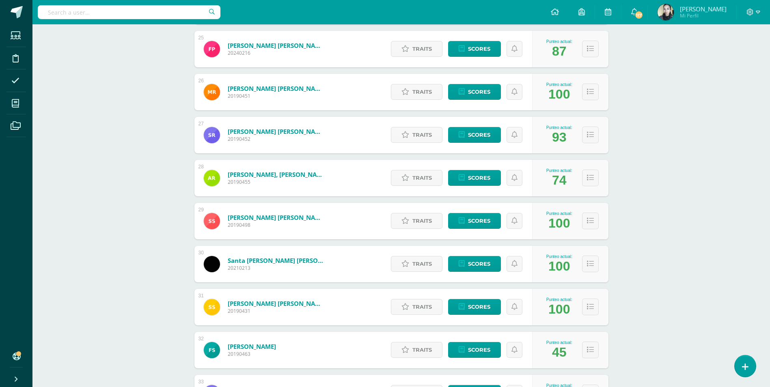
scroll to position [1247, 0]
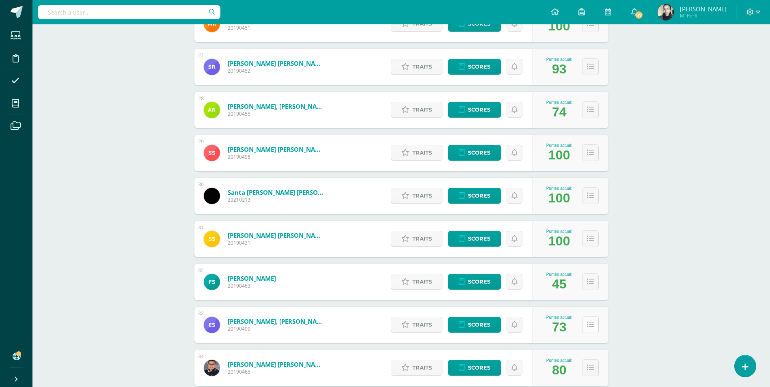
click at [593, 328] on icon at bounding box center [590, 325] width 7 height 7
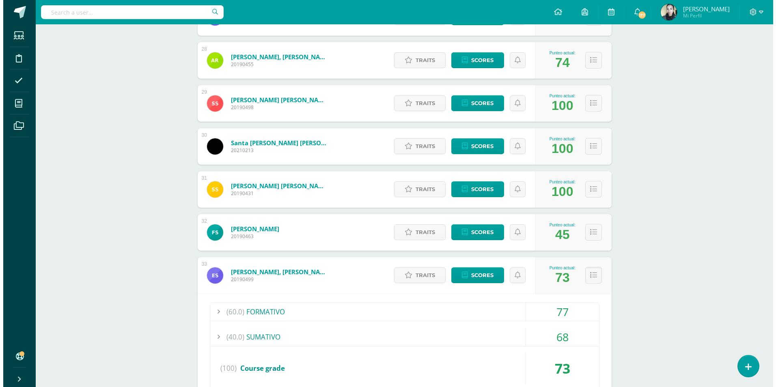
scroll to position [1369, 0]
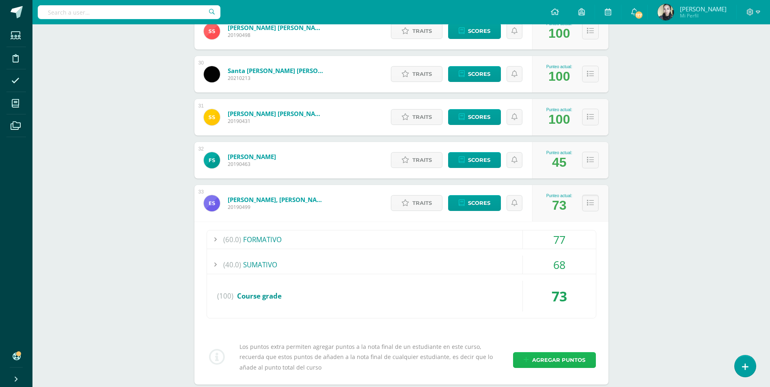
click at [561, 356] on span "Agregar puntos" at bounding box center [558, 360] width 53 height 15
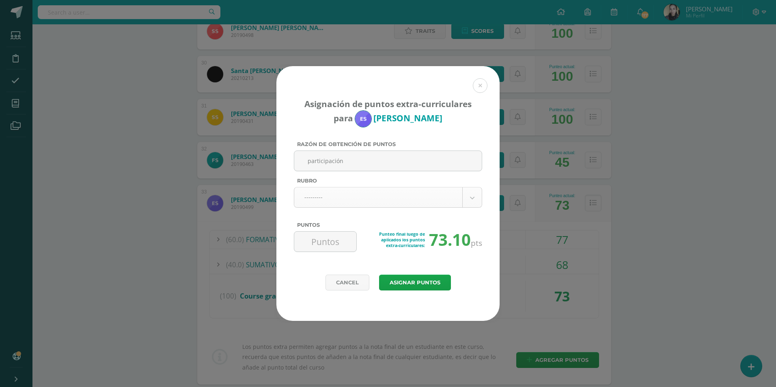
type input "participación"
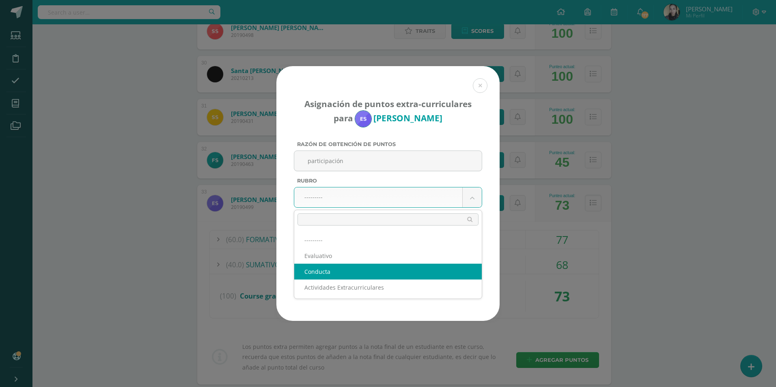
select select "2"
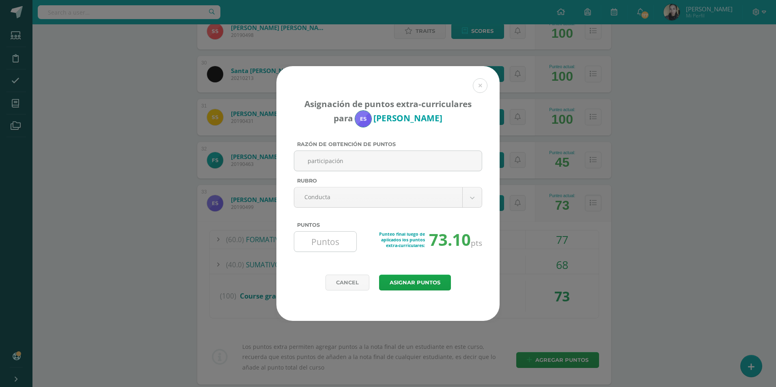
click at [318, 246] on input "Puntos" at bounding box center [326, 242] width 56 height 20
type input "20"
click at [402, 282] on button "Asignar puntos" at bounding box center [415, 283] width 72 height 16
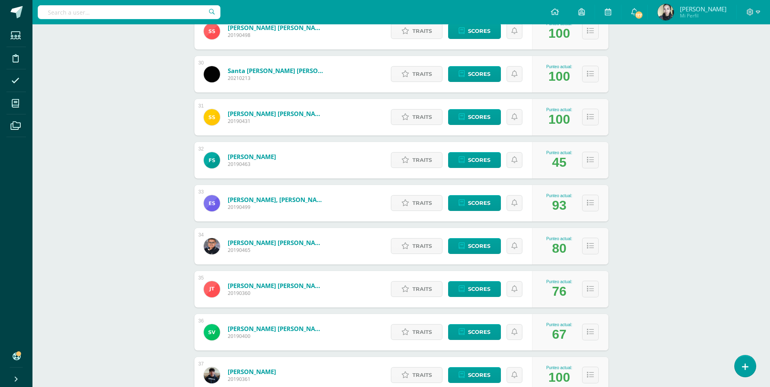
scroll to position [1531, 0]
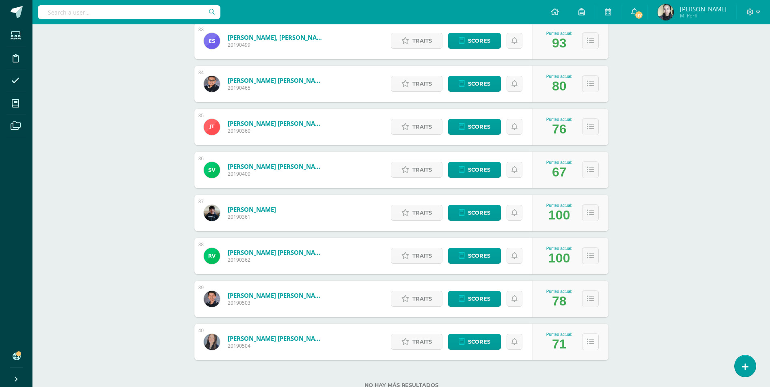
click at [588, 339] on icon at bounding box center [590, 342] width 7 height 7
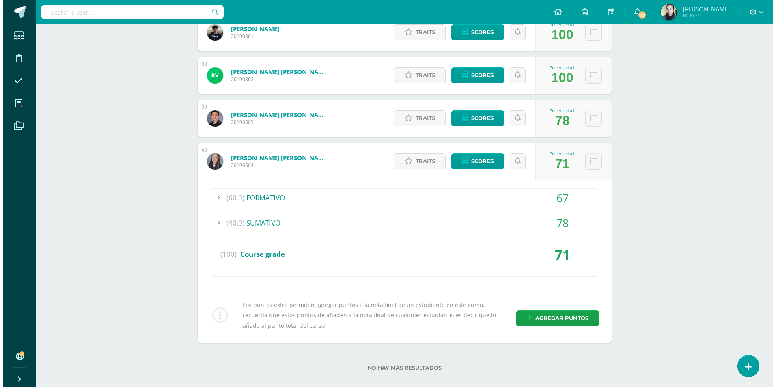
scroll to position [1721, 0]
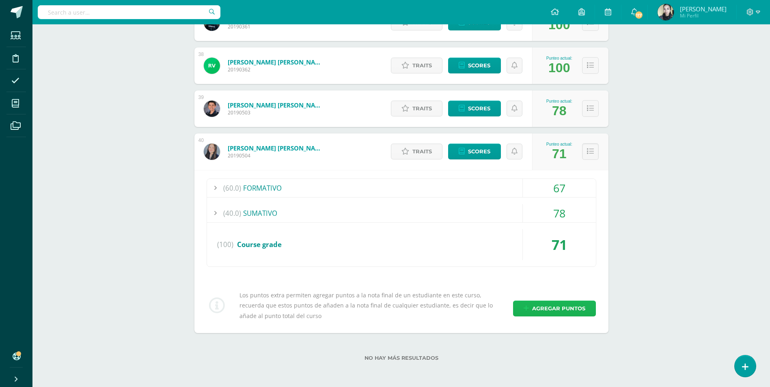
click at [538, 309] on span "Agregar puntos" at bounding box center [558, 308] width 53 height 15
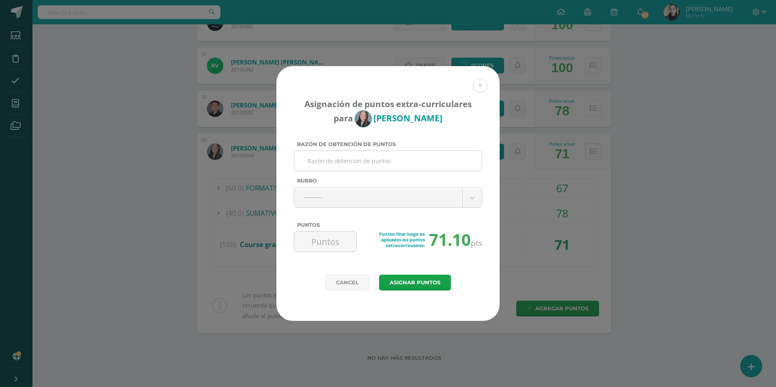
click at [343, 166] on input "Razón de obtención de puntos" at bounding box center [388, 161] width 181 height 20
type input "participación"
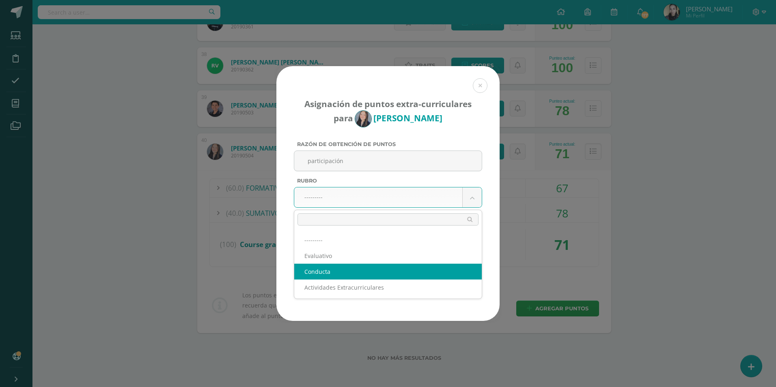
select select "2"
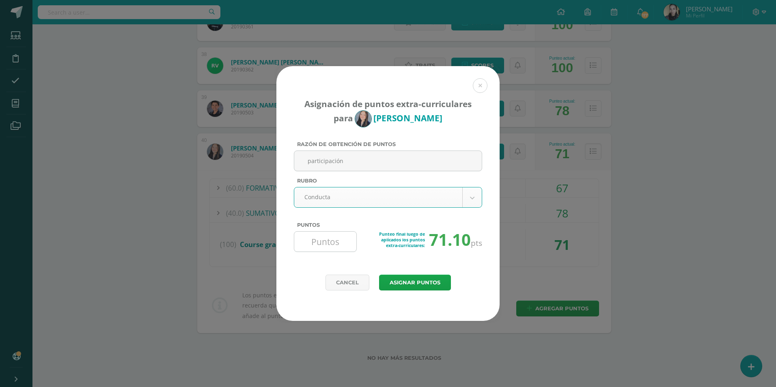
click at [317, 246] on input "Puntos" at bounding box center [326, 242] width 56 height 20
type input "20"
click at [412, 282] on button "Asignar puntos" at bounding box center [415, 283] width 72 height 16
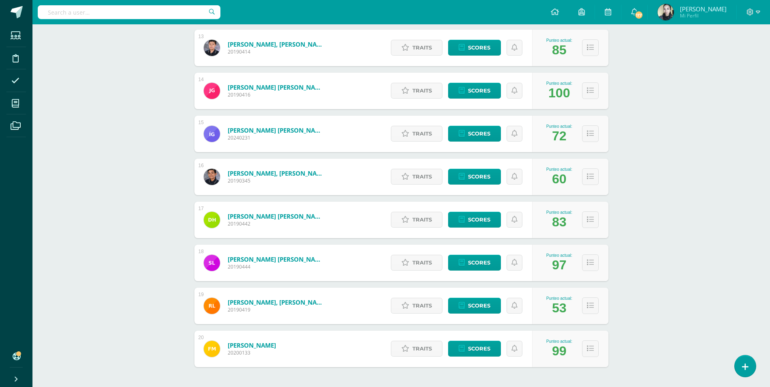
scroll to position [695, 0]
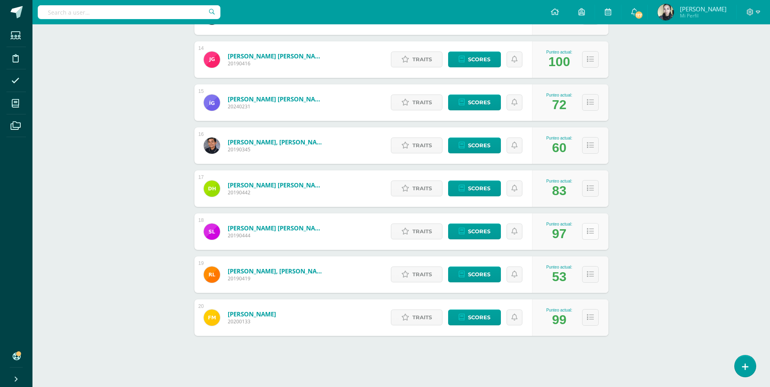
click at [593, 232] on icon at bounding box center [590, 231] width 7 height 7
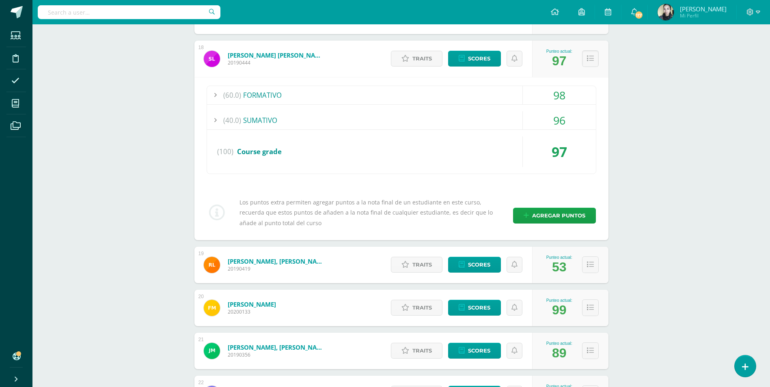
scroll to position [898, 0]
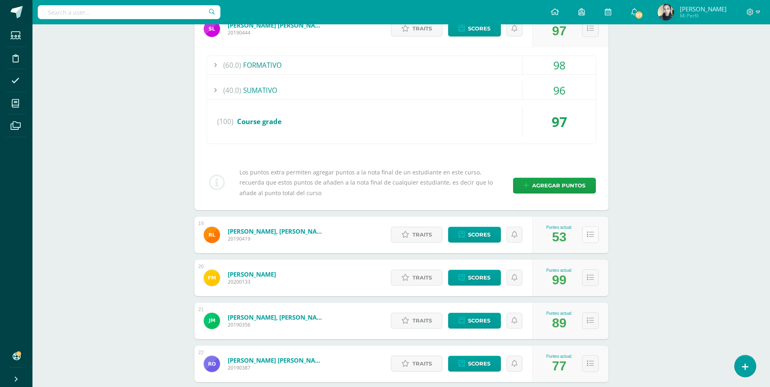
click at [593, 238] on icon at bounding box center [590, 234] width 7 height 7
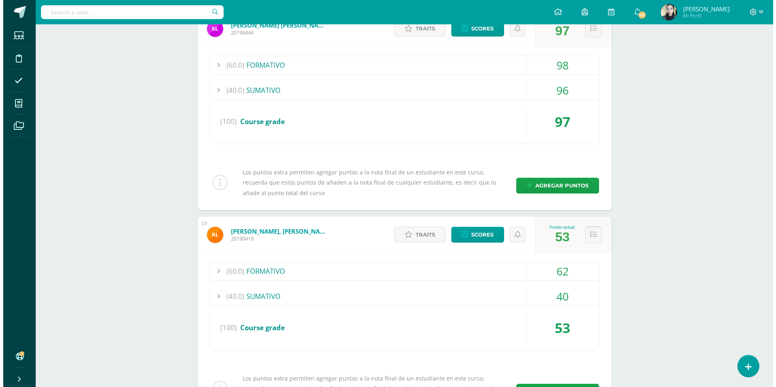
scroll to position [1060, 0]
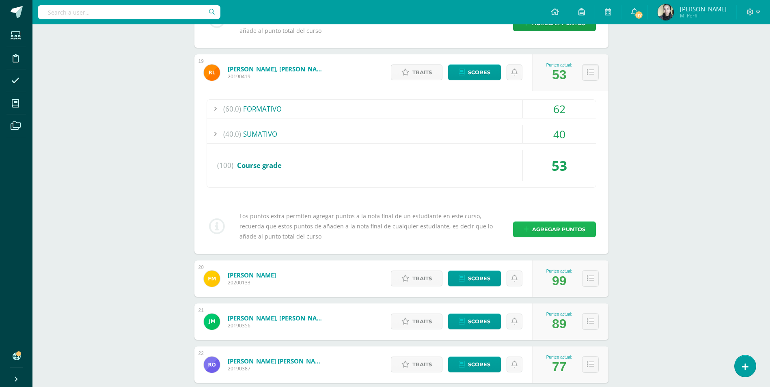
click at [557, 235] on span "Agregar puntos" at bounding box center [558, 229] width 53 height 15
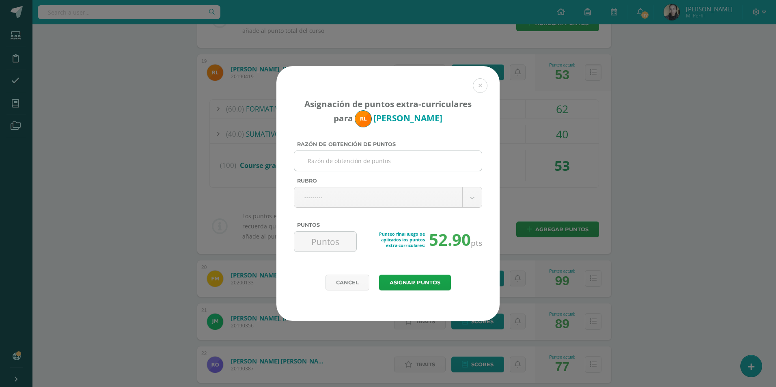
click at [322, 163] on input "Razón de obtención de puntos" at bounding box center [388, 161] width 181 height 20
type input "participación"
click at [322, 205] on body "Asignación de puntos extra-curriculares para Rodrigo Luna Razón de obtención de…" at bounding box center [388, 76] width 776 height 2272
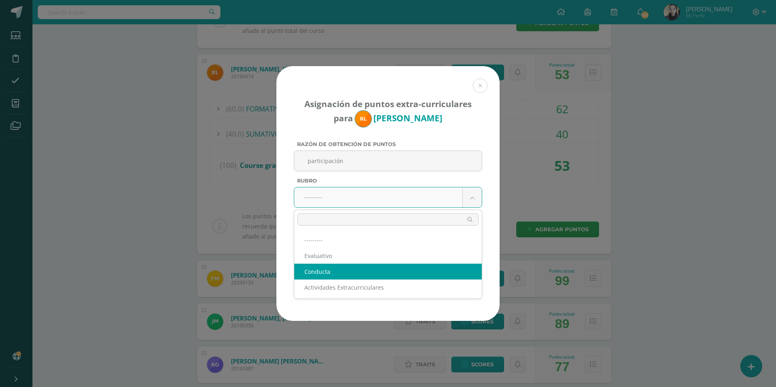
select select "2"
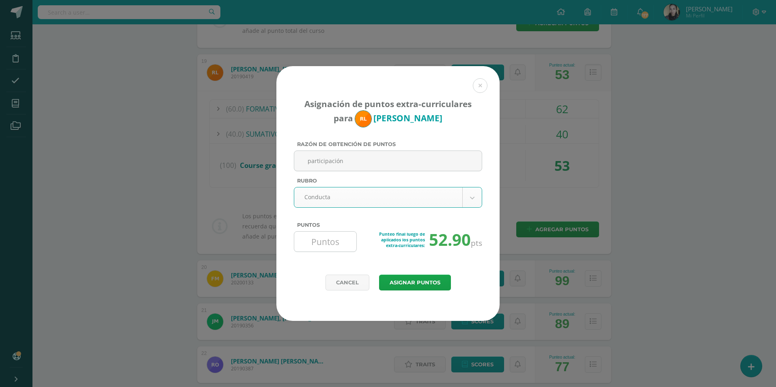
click at [314, 247] on input "Puntos" at bounding box center [326, 242] width 56 height 20
type input "10"
click at [437, 288] on button "Asignar puntos" at bounding box center [415, 283] width 72 height 16
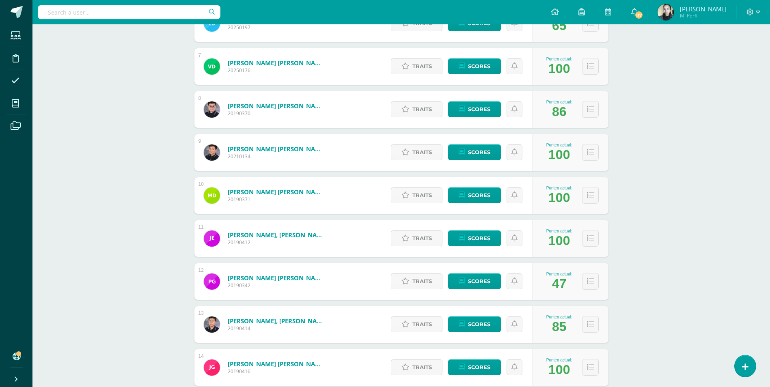
scroll to position [467, 0]
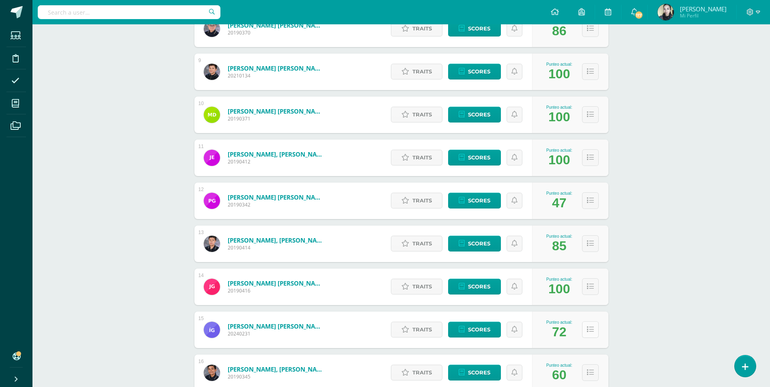
click at [593, 325] on button at bounding box center [590, 330] width 17 height 17
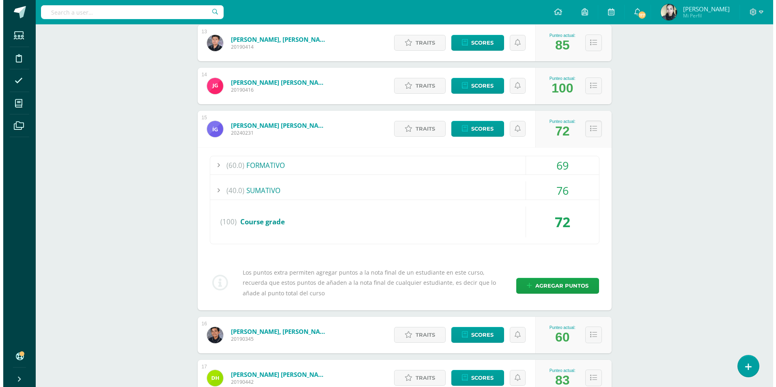
scroll to position [670, 0]
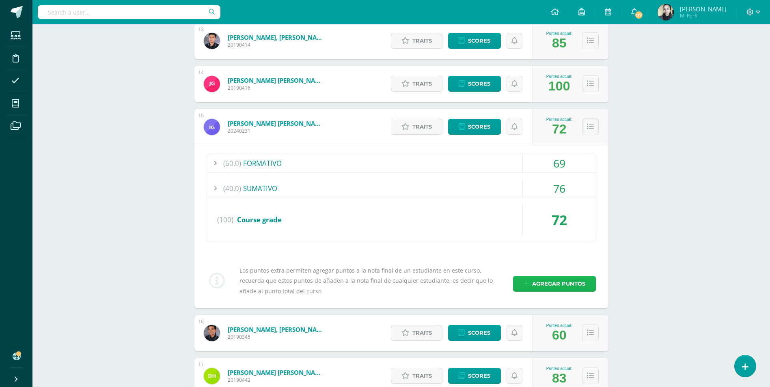
click at [563, 282] on span "Agregar puntos" at bounding box center [558, 283] width 53 height 15
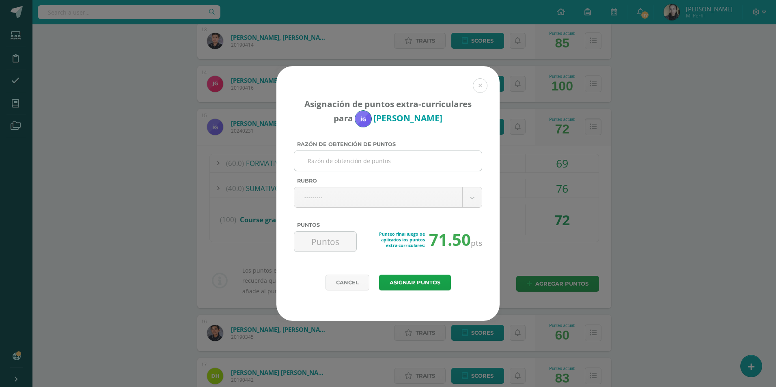
click at [355, 157] on input "Razón de obtención de puntos" at bounding box center [388, 161] width 181 height 20
type input "participación"
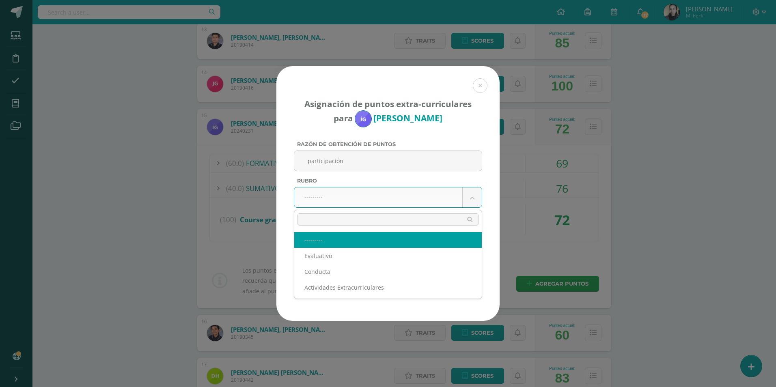
click at [333, 196] on body "Asignación de puntos extra-curriculares para [PERSON_NAME] Razón de obtención d…" at bounding box center [388, 383] width 776 height 2106
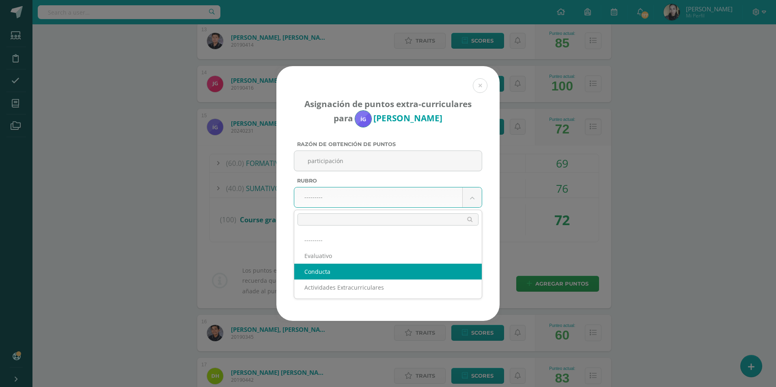
select select "2"
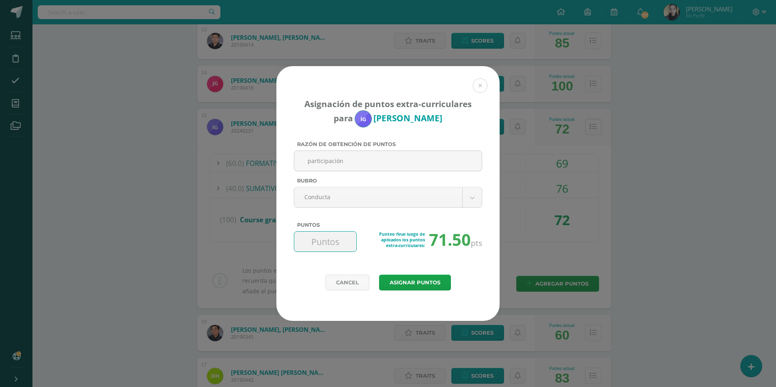
click at [320, 244] on input "Puntos" at bounding box center [326, 242] width 56 height 20
type input "20"
click at [425, 285] on button "Asignar puntos" at bounding box center [415, 283] width 72 height 16
click at [416, 281] on button "Asignar puntos" at bounding box center [415, 283] width 72 height 16
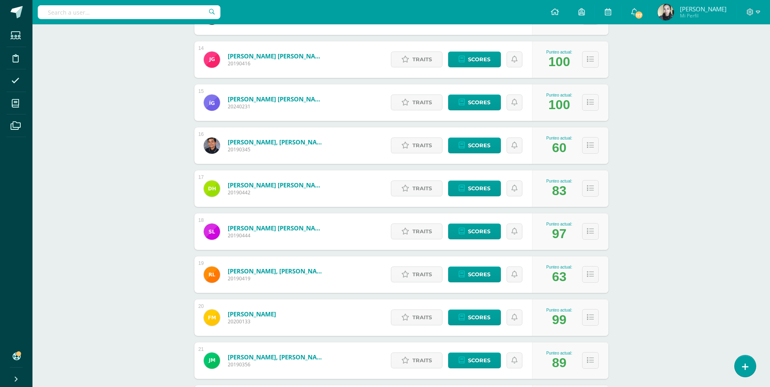
scroll to position [816, 0]
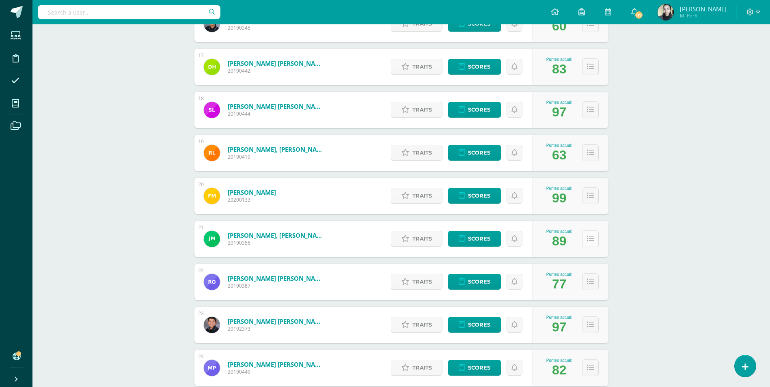
click at [594, 236] on button at bounding box center [590, 239] width 17 height 17
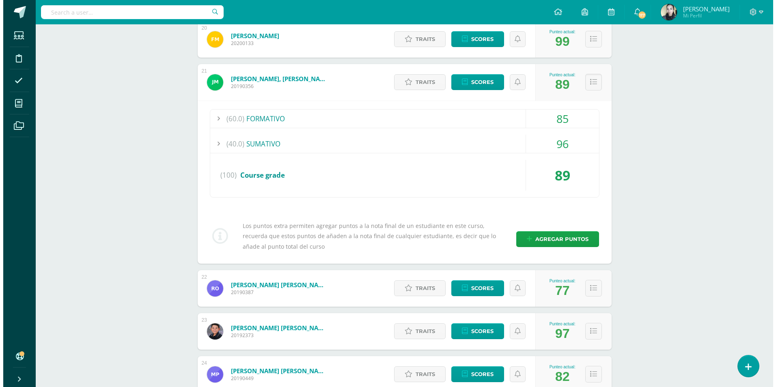
scroll to position [979, 0]
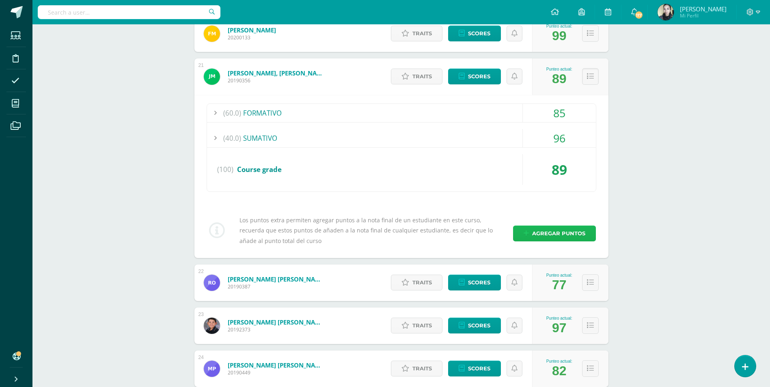
click at [568, 232] on span "Agregar puntos" at bounding box center [558, 233] width 53 height 15
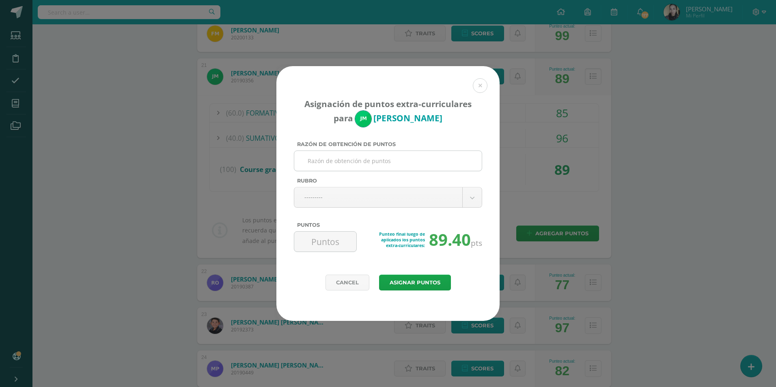
click at [384, 165] on input "Razón de obtención de puntos" at bounding box center [388, 161] width 181 height 20
type input "participación"
click at [384, 192] on body "Asignación de puntos extra-curriculares para [PERSON_NAME] Razón de obtención d…" at bounding box center [388, 75] width 776 height 2109
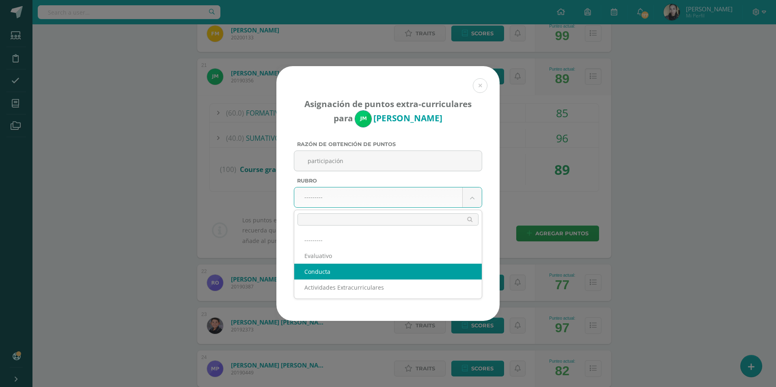
select select "2"
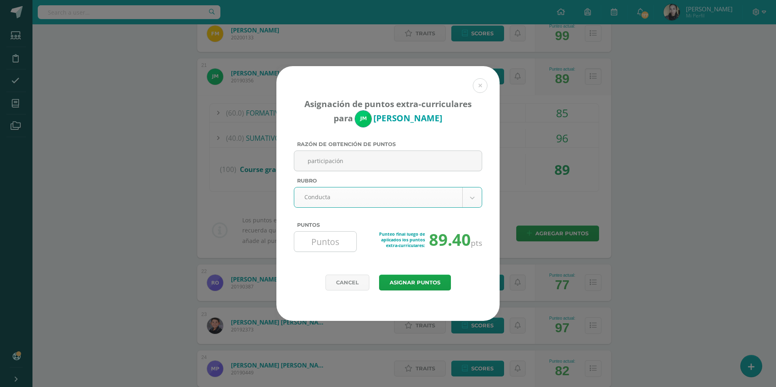
click at [324, 248] on input "Puntos" at bounding box center [326, 242] width 56 height 20
type input "60"
click at [410, 284] on button "Asignar puntos" at bounding box center [415, 283] width 72 height 16
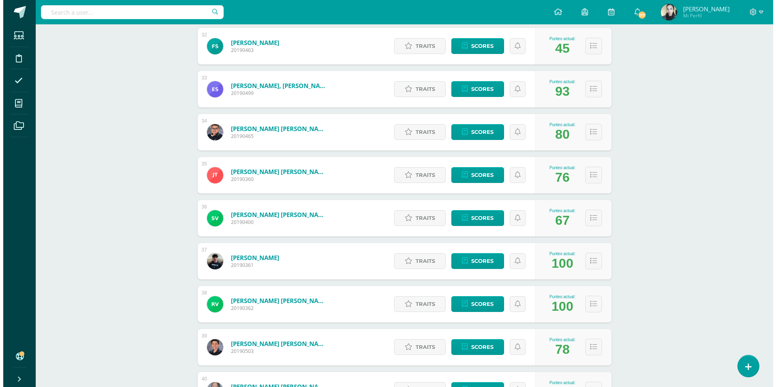
scroll to position [1555, 0]
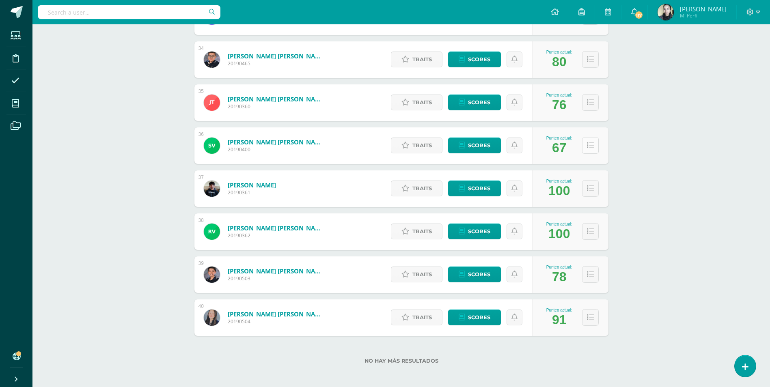
click at [592, 149] on icon at bounding box center [590, 145] width 7 height 7
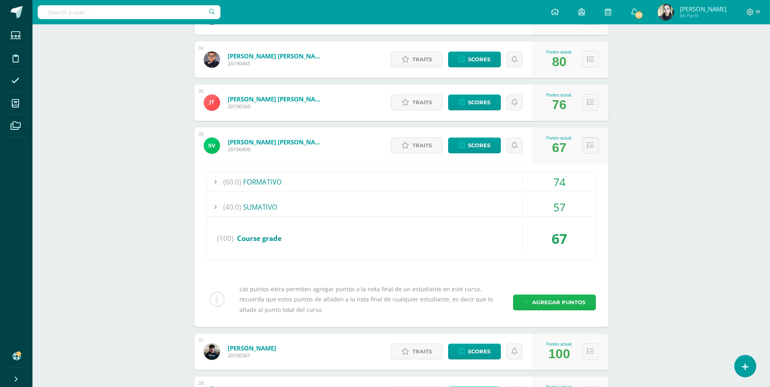
click at [552, 302] on span "Agregar puntos" at bounding box center [558, 302] width 53 height 15
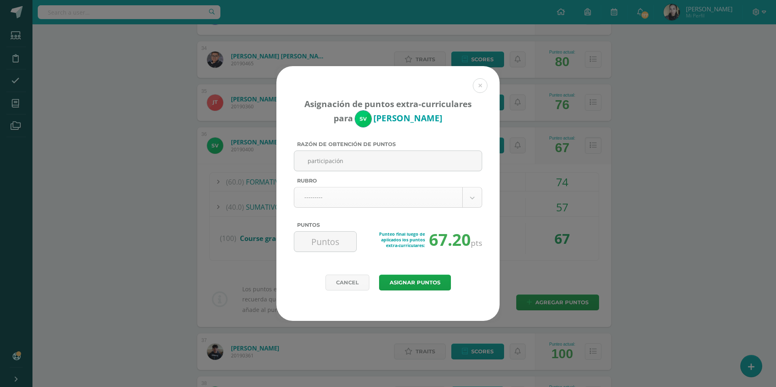
type input "participación"
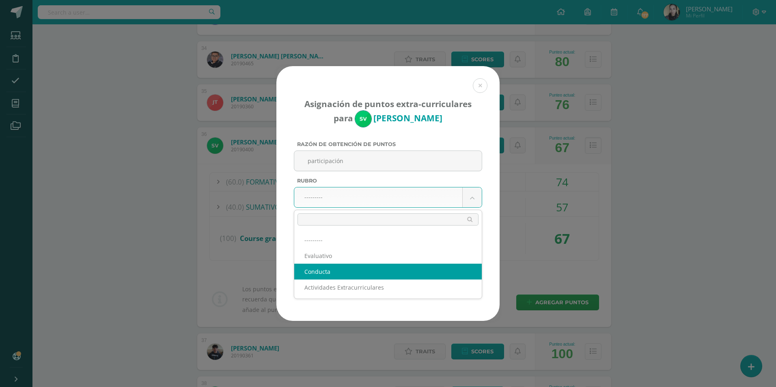
select select "2"
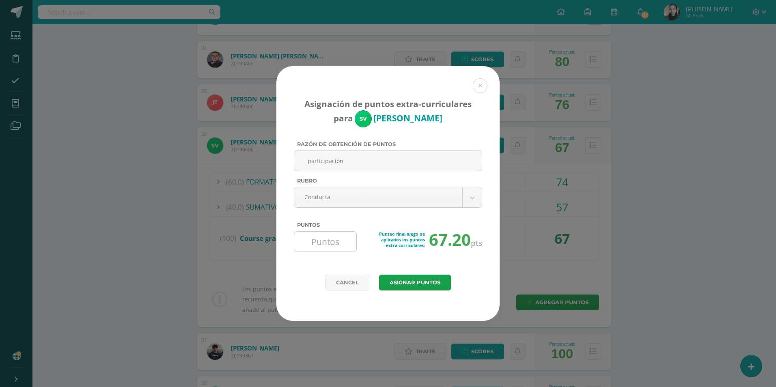
click at [330, 246] on input "Puntos" at bounding box center [326, 242] width 56 height 20
type input "30"
click at [396, 282] on button "Asignar puntos" at bounding box center [415, 283] width 72 height 16
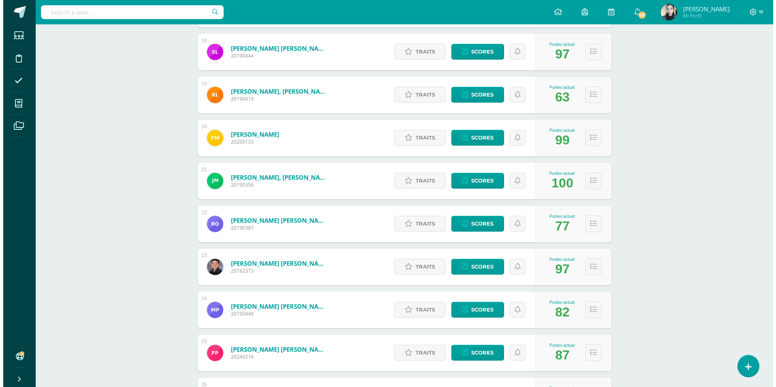
scroll to position [865, 0]
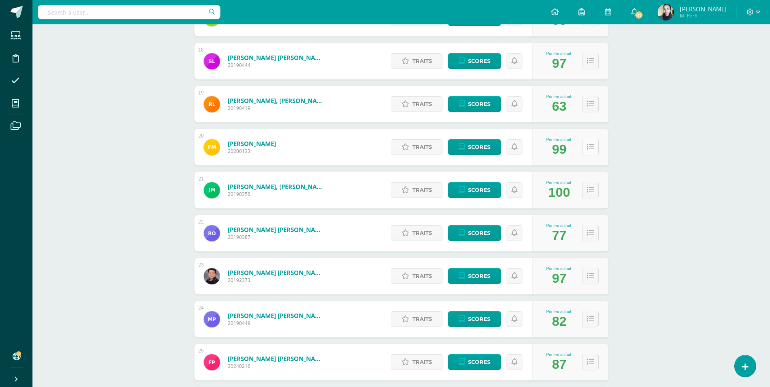
click at [590, 144] on icon at bounding box center [590, 147] width 7 height 7
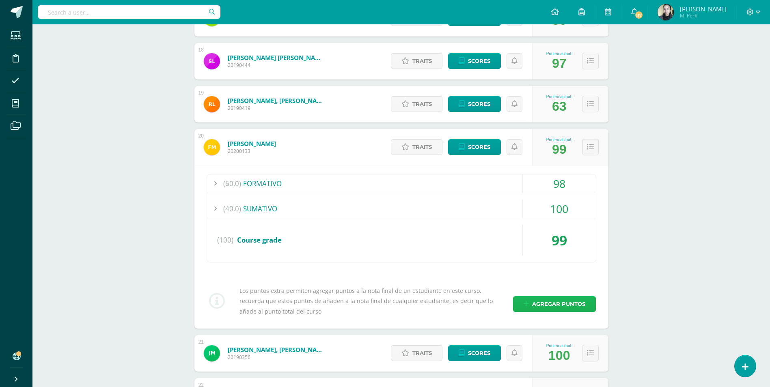
click at [568, 304] on span "Agregar puntos" at bounding box center [558, 304] width 53 height 15
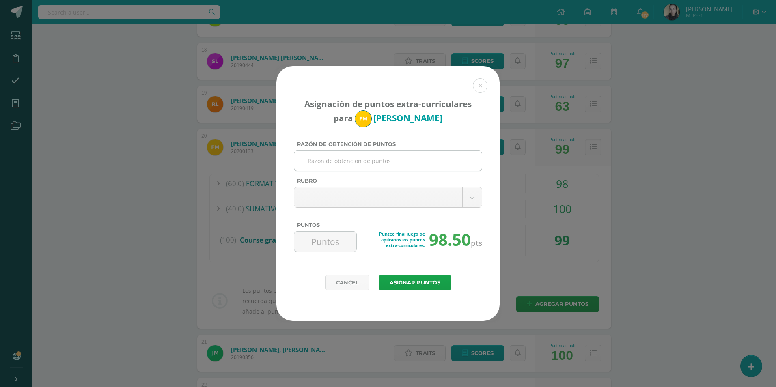
click at [341, 160] on input "Razón de obtención de puntos" at bounding box center [388, 161] width 181 height 20
type input "participación"
click at [343, 202] on body "Asignación de puntos extra-curriculares para [PERSON_NAME] Razón de obtención d…" at bounding box center [388, 189] width 776 height 2109
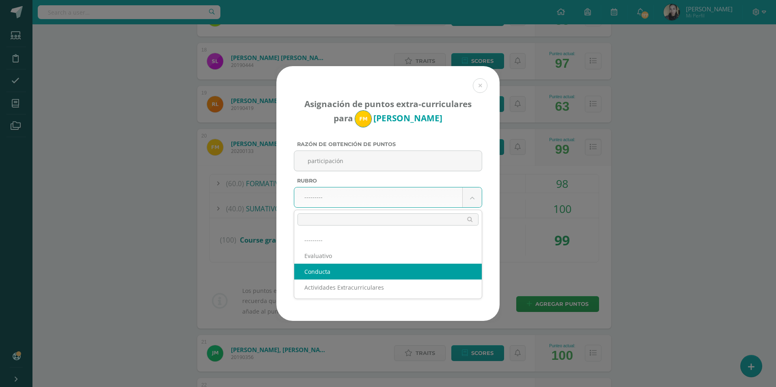
select select "2"
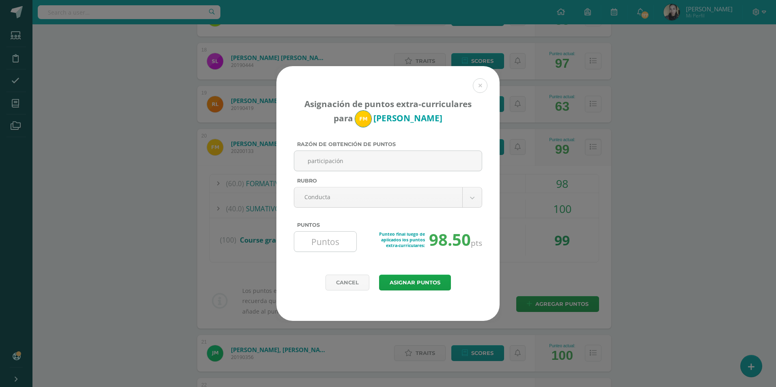
click at [341, 238] on input "Puntos" at bounding box center [326, 242] width 56 height 20
type input "20"
click at [393, 279] on button "Asignar puntos" at bounding box center [415, 283] width 72 height 16
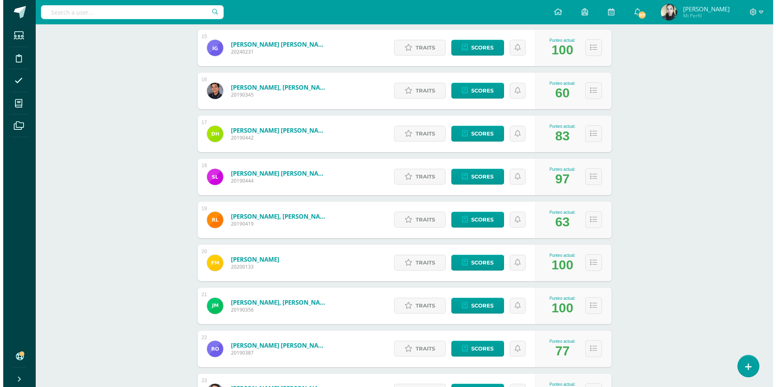
scroll to position [735, 0]
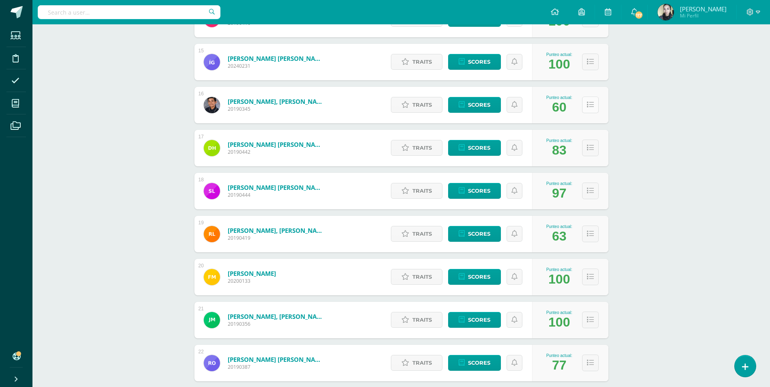
click at [586, 105] on button at bounding box center [590, 105] width 17 height 17
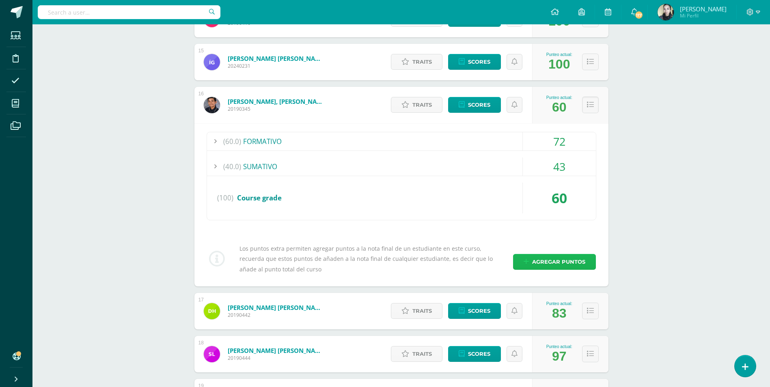
click at [568, 258] on span "Agregar puntos" at bounding box center [558, 262] width 53 height 15
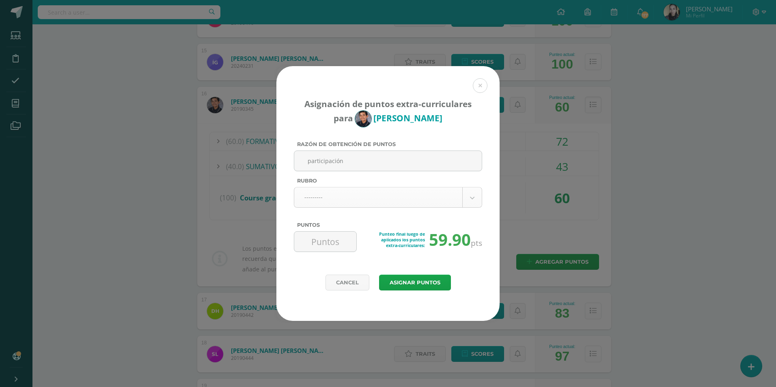
type input "participación"
click at [327, 197] on body "Asignación de puntos extra-curriculares para [PERSON_NAME] Razón de obtención d…" at bounding box center [388, 318] width 776 height 2106
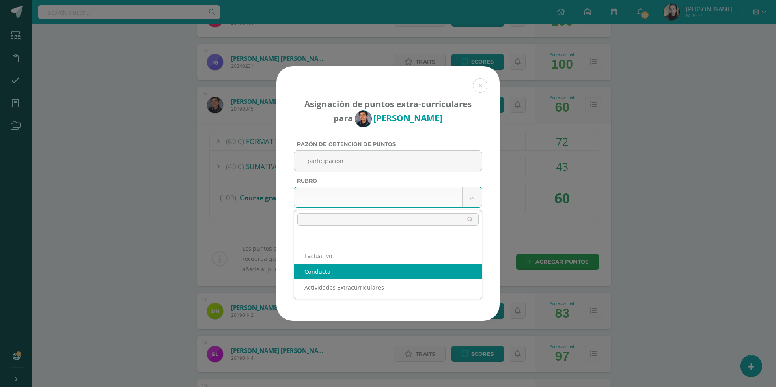
select select "2"
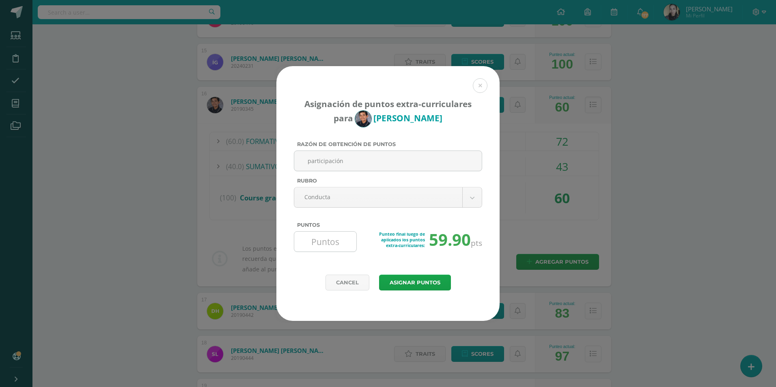
click at [309, 248] on input "Puntos" at bounding box center [326, 242] width 56 height 20
type input "40"
click at [415, 279] on button "Asignar puntos" at bounding box center [415, 283] width 72 height 16
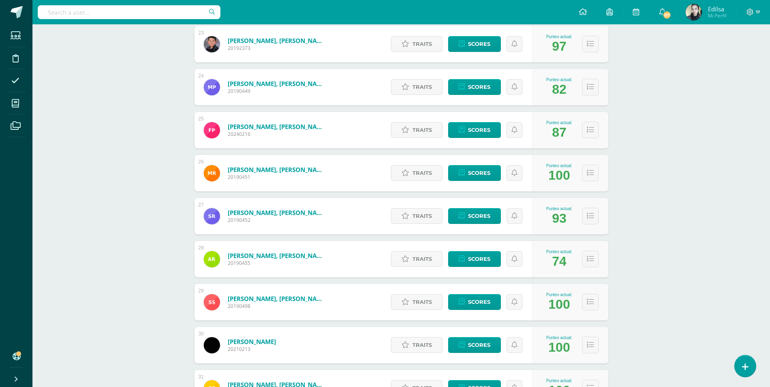
scroll to position [1166, 0]
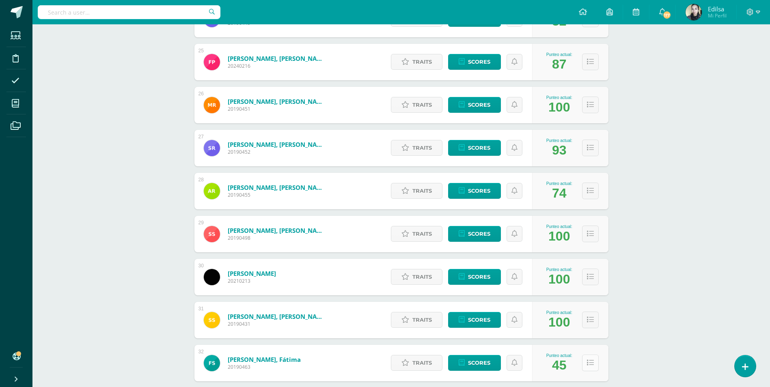
click at [592, 362] on icon at bounding box center [590, 363] width 7 height 7
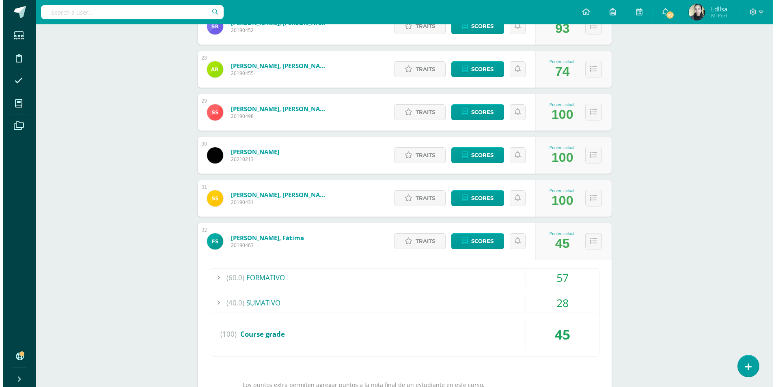
scroll to position [1409, 0]
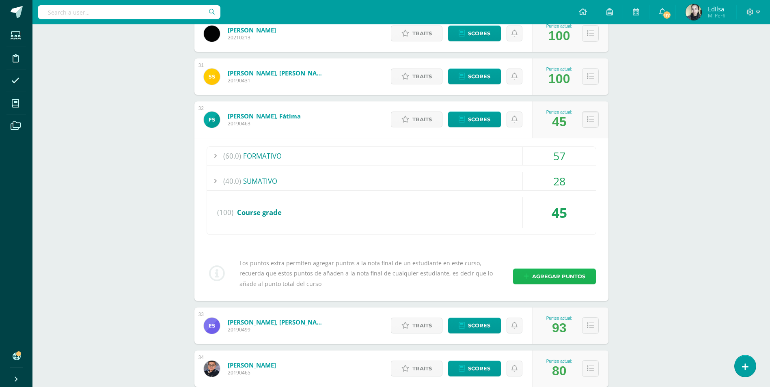
click at [557, 283] on span "Agregar puntos" at bounding box center [558, 276] width 53 height 15
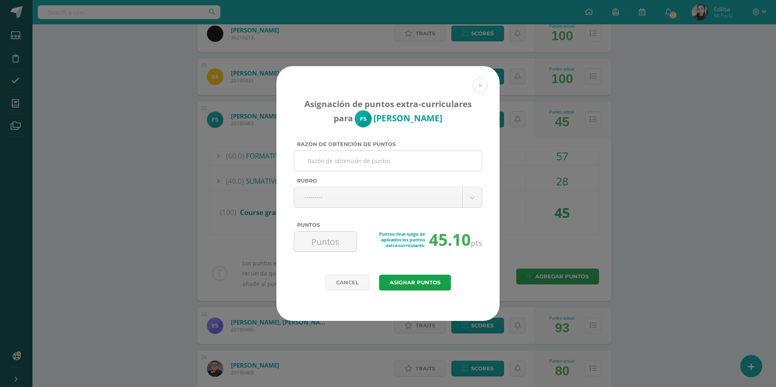
click at [334, 161] on input "Razón de obtención de puntos" at bounding box center [388, 161] width 181 height 20
type input "participación"
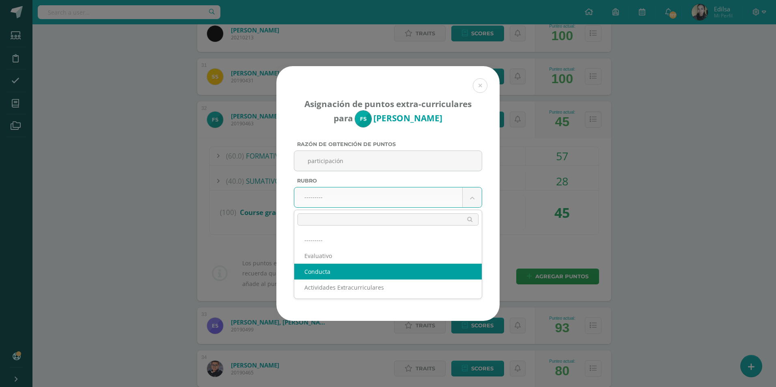
select select "2"
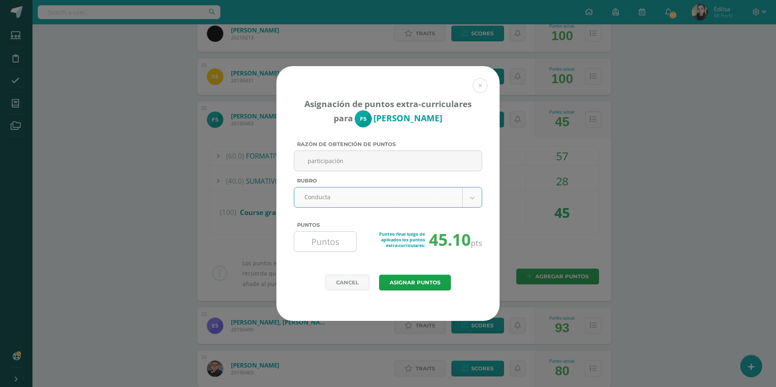
click at [322, 236] on input "Puntos" at bounding box center [326, 242] width 56 height 20
type input "20"
click at [402, 280] on button "Asignar puntos" at bounding box center [415, 283] width 72 height 16
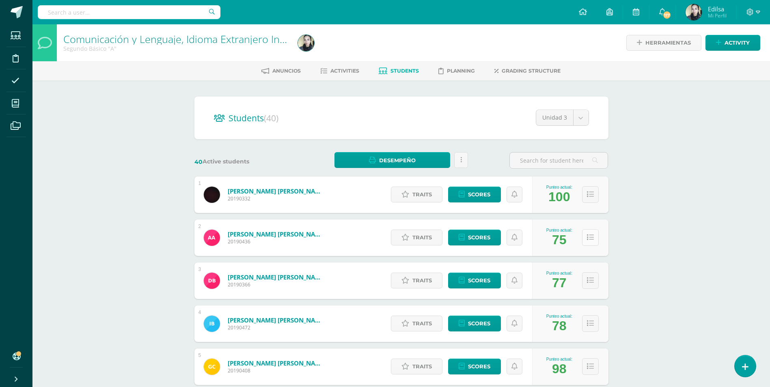
click at [591, 237] on icon at bounding box center [590, 237] width 7 height 7
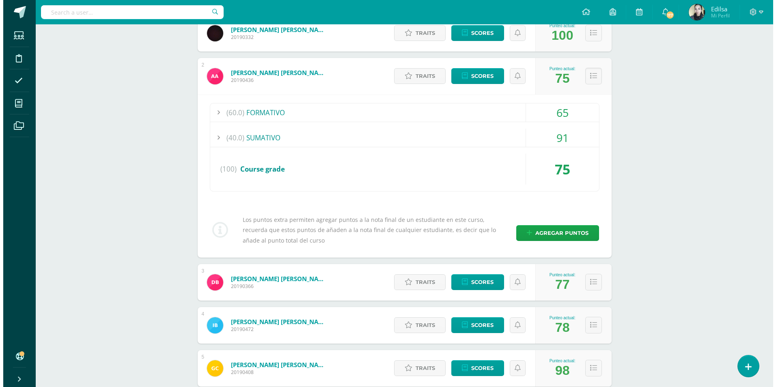
scroll to position [162, 0]
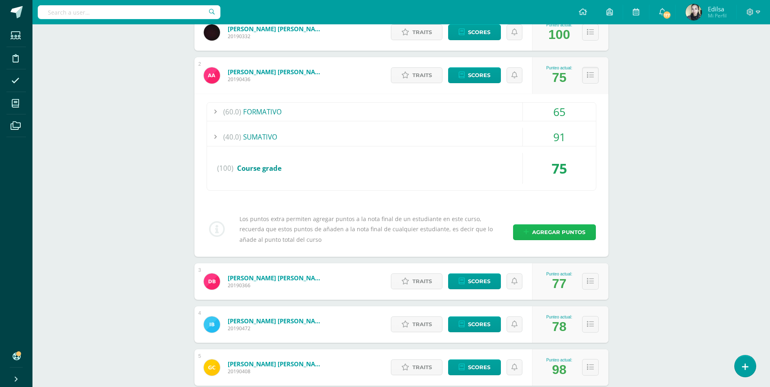
click at [557, 234] on span "Agregar puntos" at bounding box center [558, 232] width 53 height 15
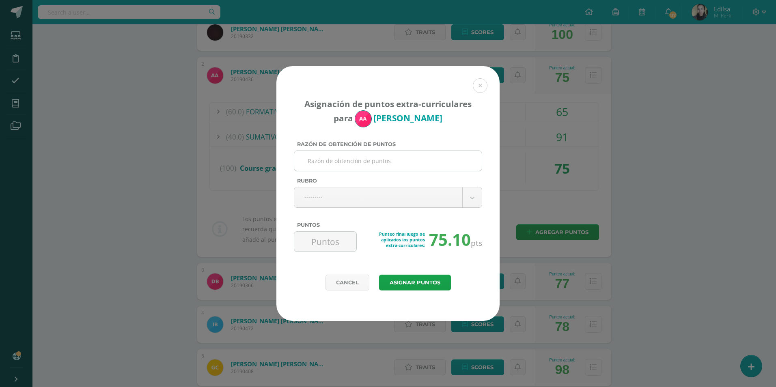
click at [326, 157] on input "Razón de obtención de puntos" at bounding box center [388, 161] width 181 height 20
type input "participación"
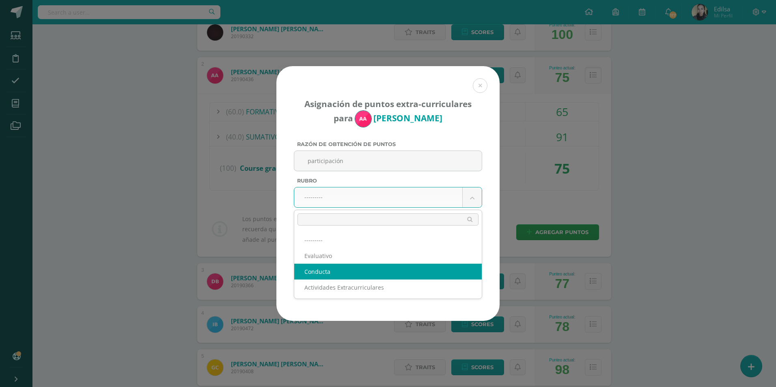
select select "2"
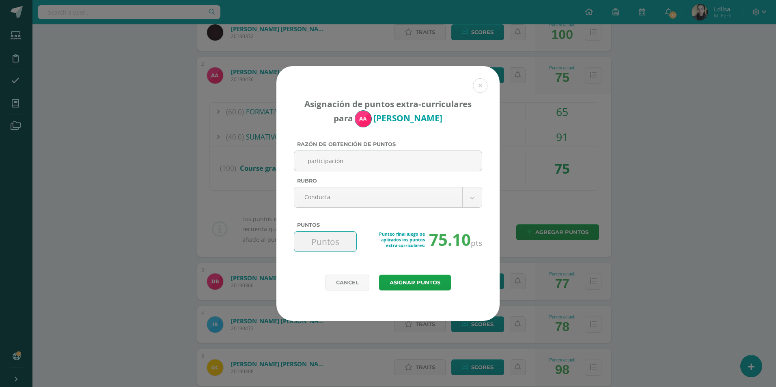
click at [322, 240] on input "Puntos" at bounding box center [326, 242] width 56 height 20
type input "10"
click at [387, 278] on button "Asignar puntos" at bounding box center [415, 283] width 72 height 16
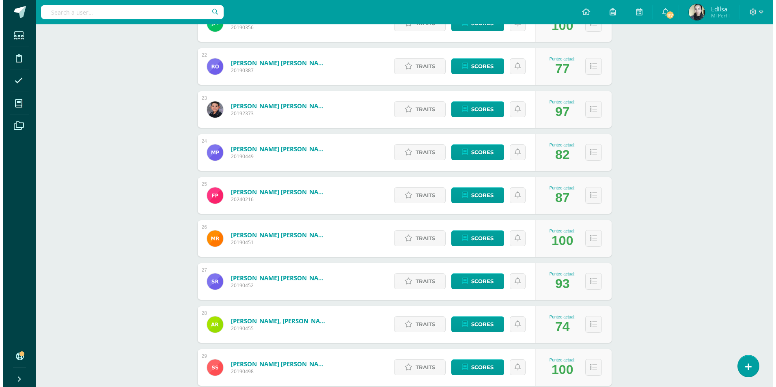
scroll to position [1101, 0]
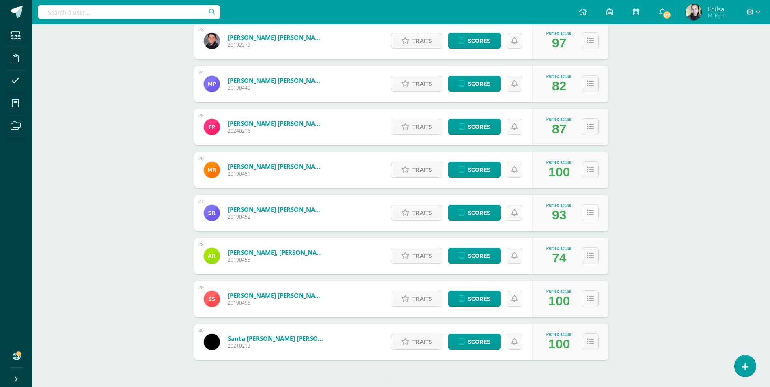
click at [591, 217] on button at bounding box center [590, 213] width 17 height 17
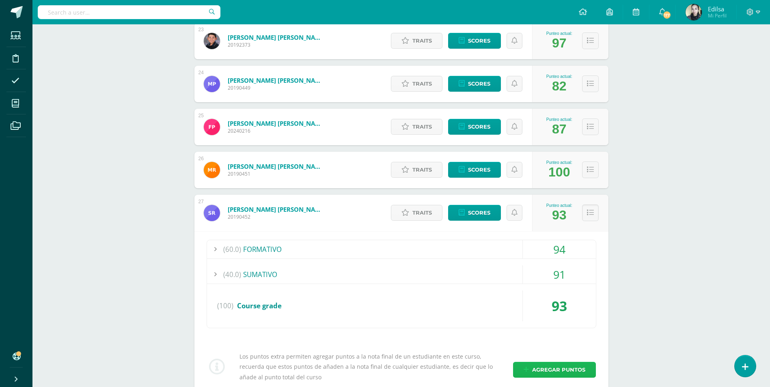
click at [552, 366] on span "Agregar puntos" at bounding box center [558, 370] width 53 height 15
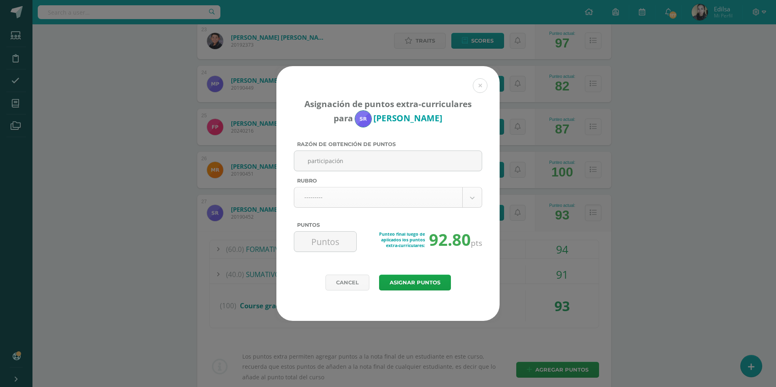
type input "participación"
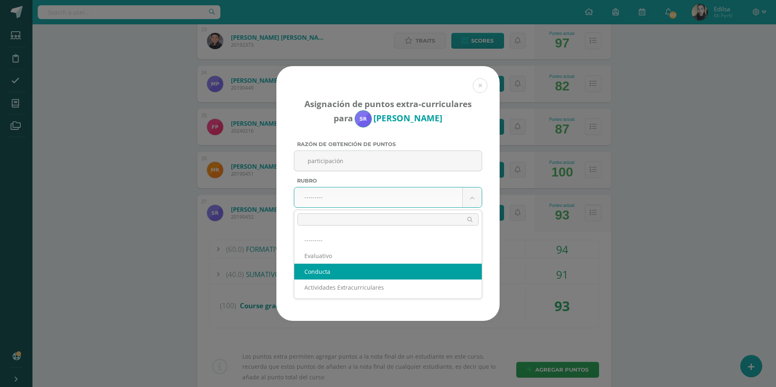
select select "2"
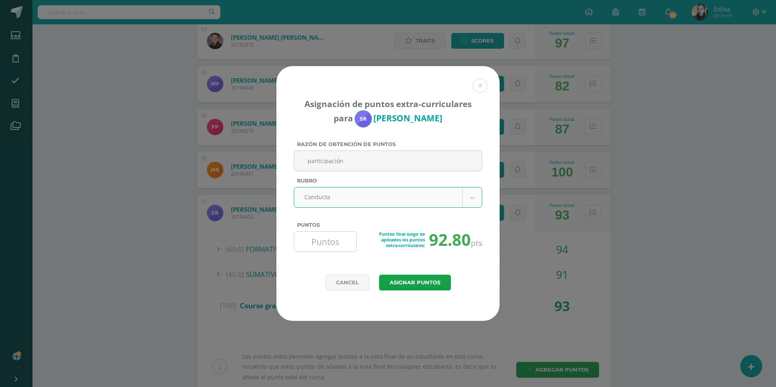
click at [339, 240] on input "Puntos" at bounding box center [326, 242] width 56 height 20
type input "20"
click at [409, 285] on button "Asignar puntos" at bounding box center [415, 283] width 72 height 16
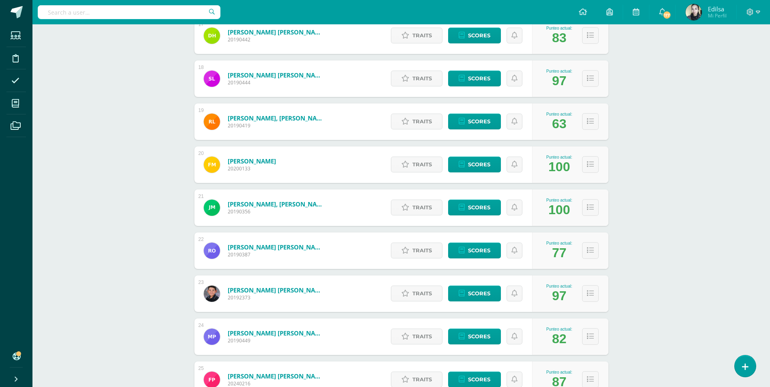
scroll to position [898, 0]
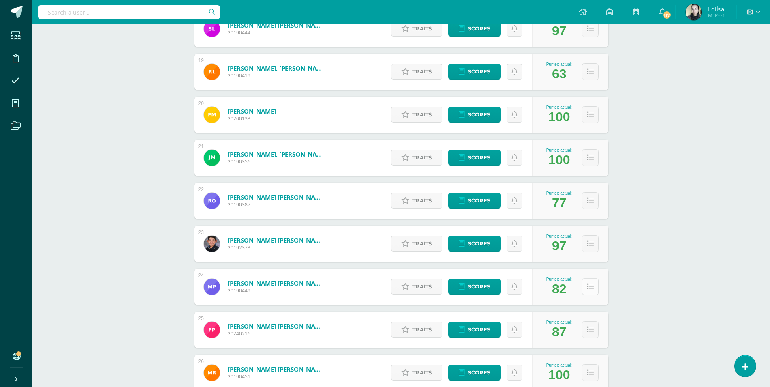
click at [595, 292] on button at bounding box center [590, 287] width 17 height 17
click at [589, 289] on icon at bounding box center [590, 286] width 7 height 7
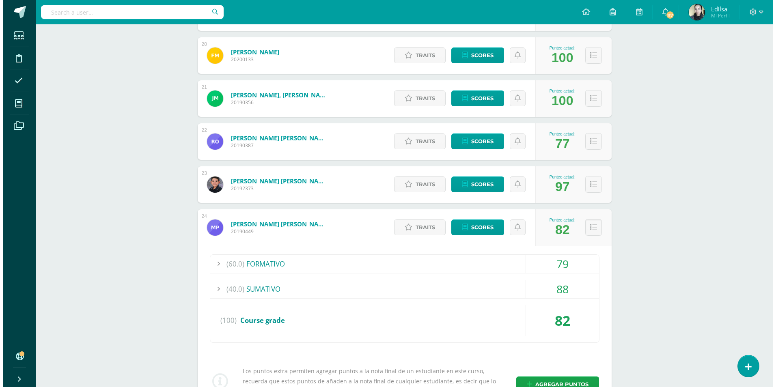
scroll to position [1019, 0]
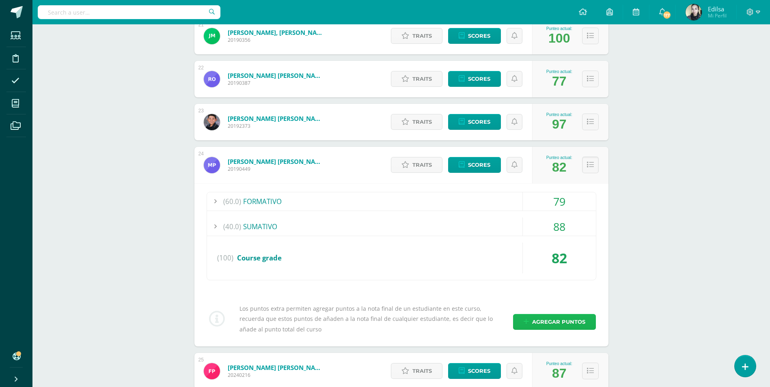
click at [566, 321] on span "Agregar puntos" at bounding box center [558, 322] width 53 height 15
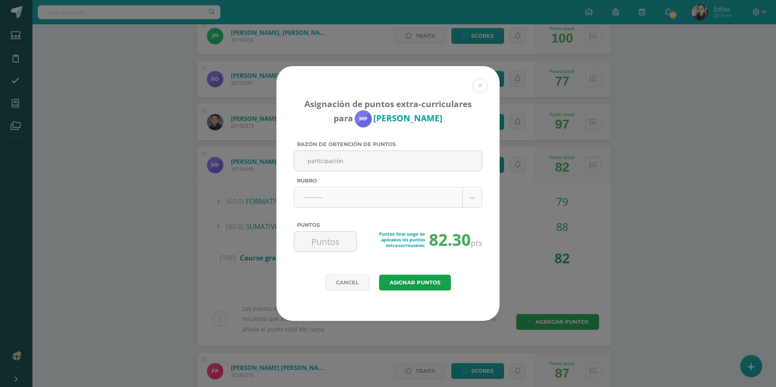
type input "participación"
click at [364, 189] on body "Asignación de puntos extra-curriculares para Maria Palencia Razón de obtención …" at bounding box center [388, 35] width 776 height 2109
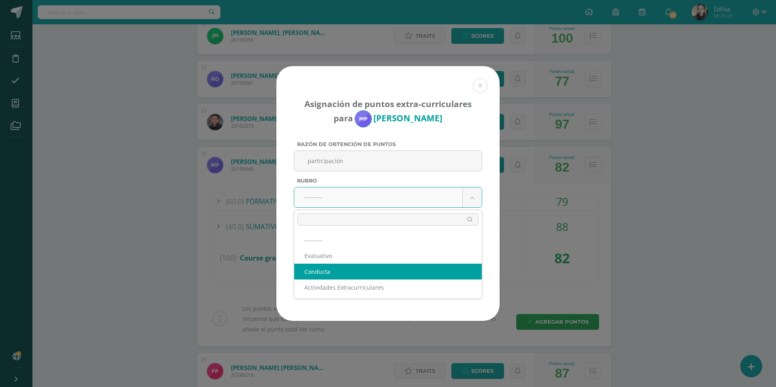
select select "2"
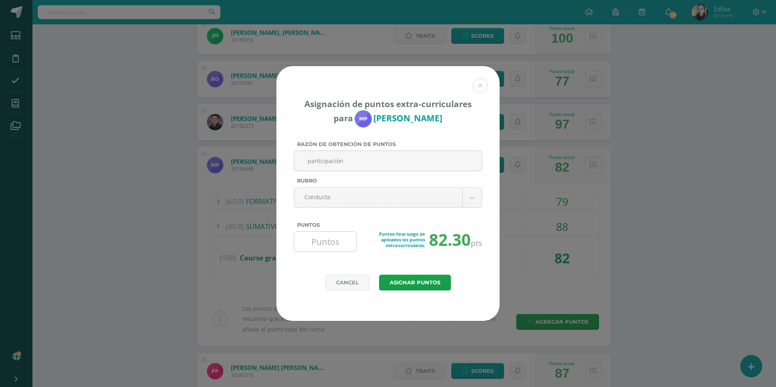
click at [320, 241] on input "Puntos" at bounding box center [326, 242] width 56 height 20
type input "20"
click at [407, 277] on button "Asignar puntos" at bounding box center [415, 283] width 72 height 16
click at [412, 279] on button "Asignar puntos" at bounding box center [415, 283] width 72 height 16
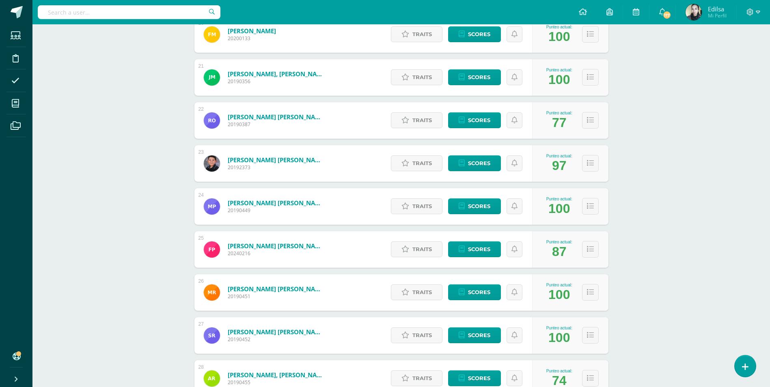
scroll to position [1060, 0]
